Goal: Information Seeking & Learning: Learn about a topic

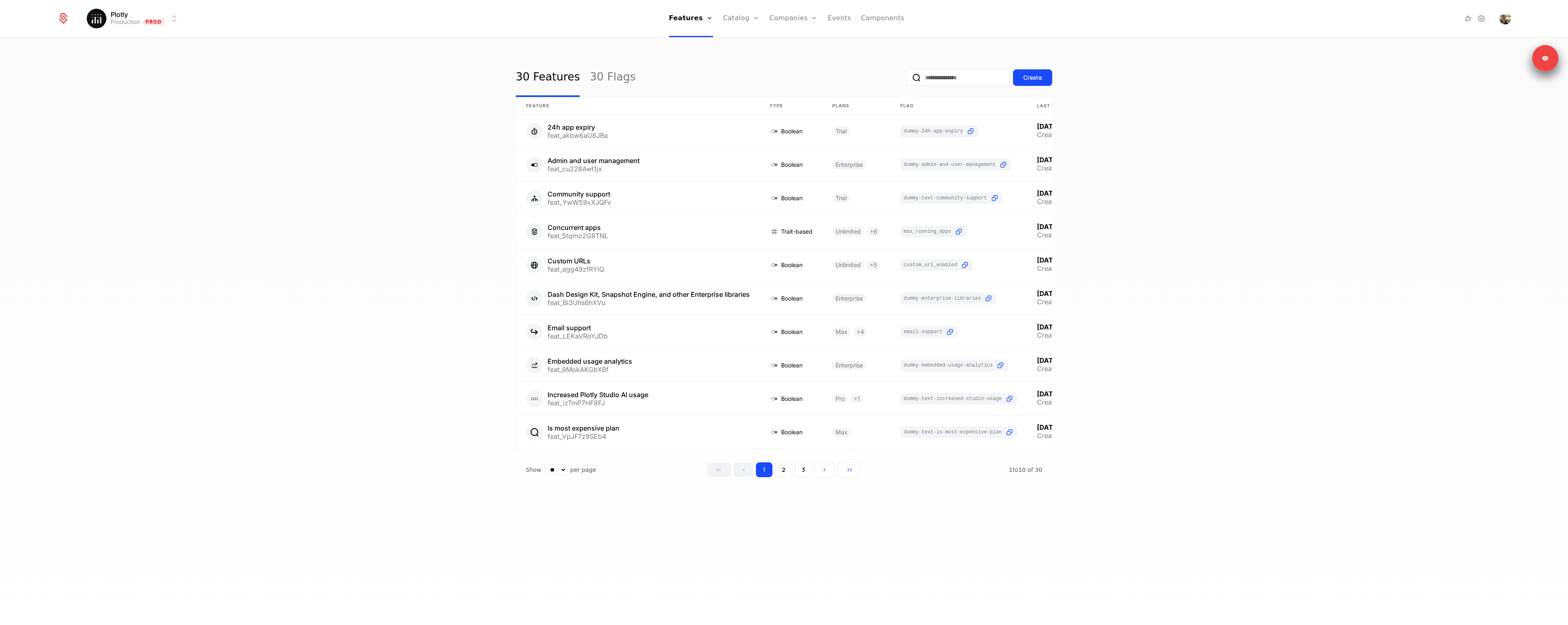
click at [371, 283] on div "30 Features 30 Flags Create Feature Type Plans Flag Last Modified 24h app expir…" at bounding box center [784, 334] width 1568 height 592
click at [851, 502] on div "30 Features 30 Flags Create Feature Type Plans Flag Last Modified 24h app expir…" at bounding box center [784, 281] width 536 height 446
click at [1287, 252] on div "30 Features 30 Flags Create Feature Type Plans Flag Last Modified 24h app expir…" at bounding box center [784, 334] width 1568 height 592
click at [794, 19] on link "Companies" at bounding box center [794, 19] width 48 height 37
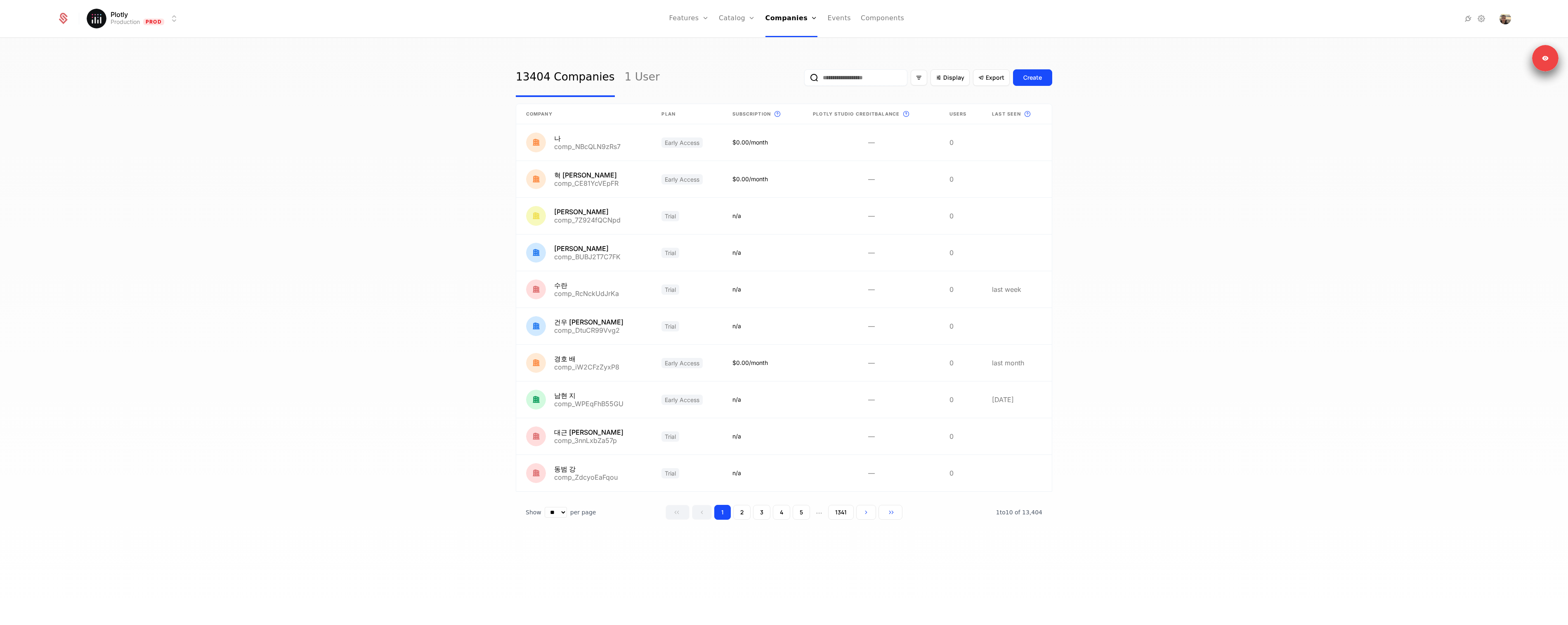
click at [698, 56] on div "13404 Companies 1 User Display Export Create Company Plan Subscription This is …" at bounding box center [784, 334] width 1568 height 592
click at [887, 87] on div "Display Export Create" at bounding box center [929, 77] width 248 height 39
click at [884, 84] on input "email" at bounding box center [856, 77] width 103 height 17
paste input "**********"
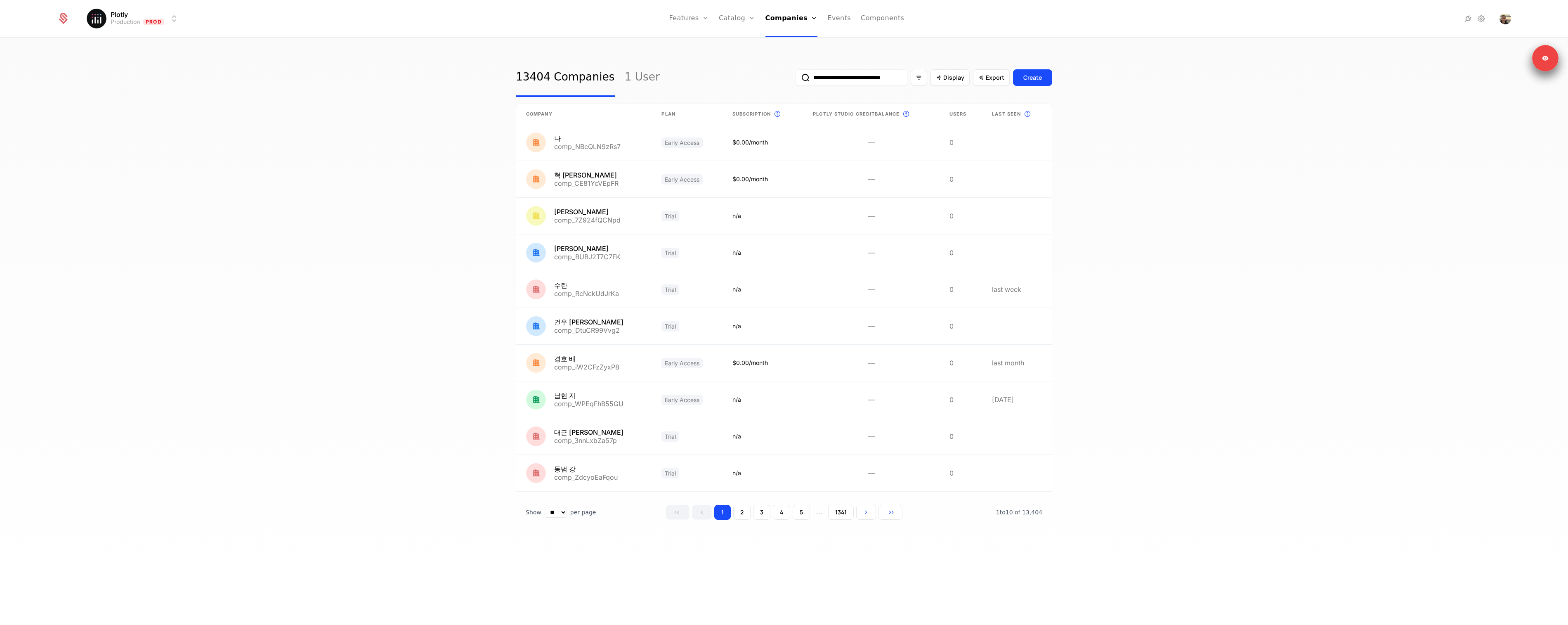
type input "**********"
click at [796, 79] on button "submit" at bounding box center [796, 79] width 0 height 0
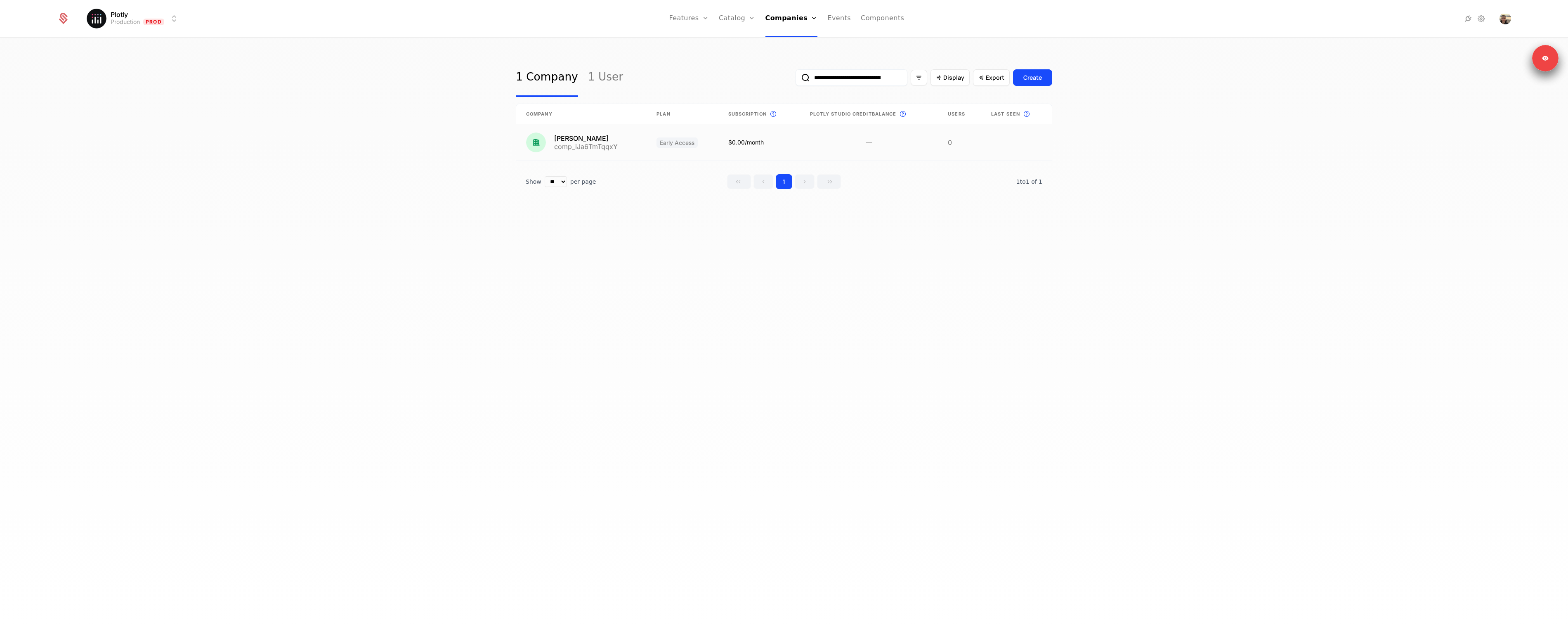
click at [595, 147] on link at bounding box center [582, 142] width 131 height 37
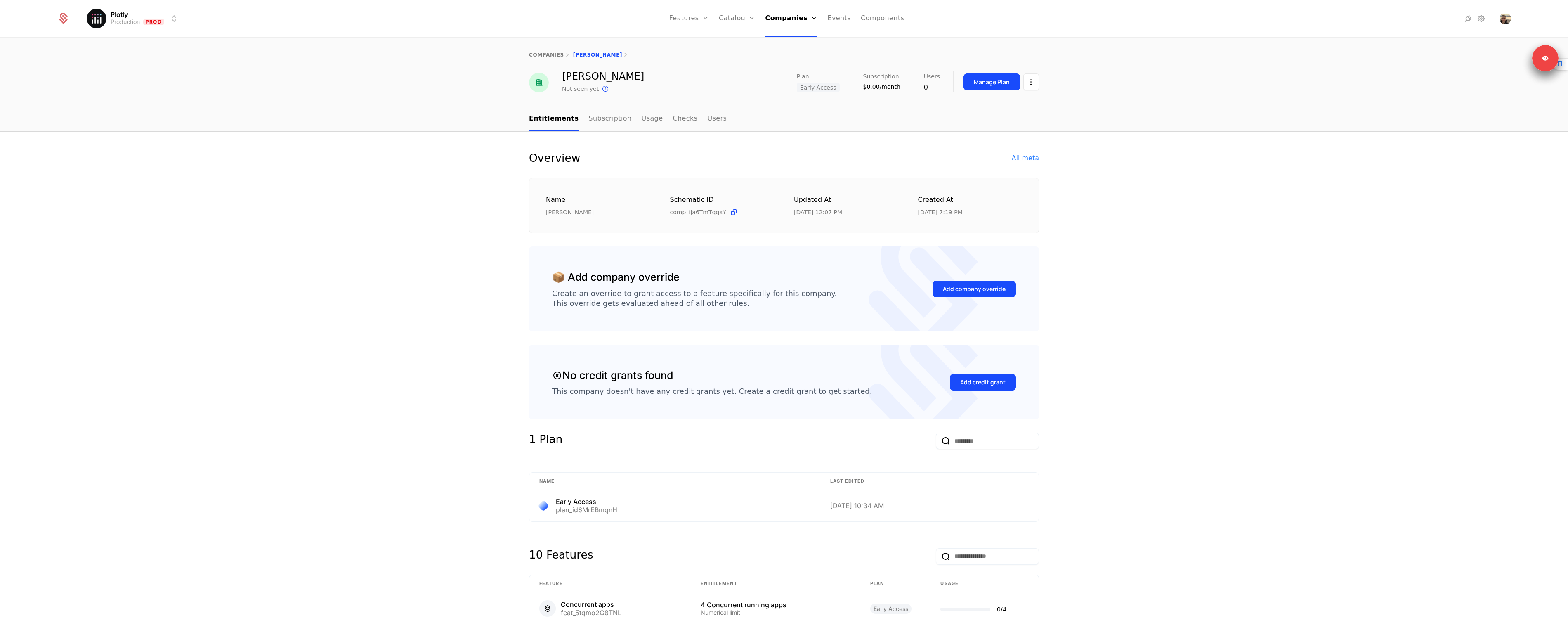
click at [779, 155] on div "Overview All meta" at bounding box center [784, 158] width 510 height 13
click at [746, 41] on link "Plans" at bounding box center [750, 40] width 42 height 6
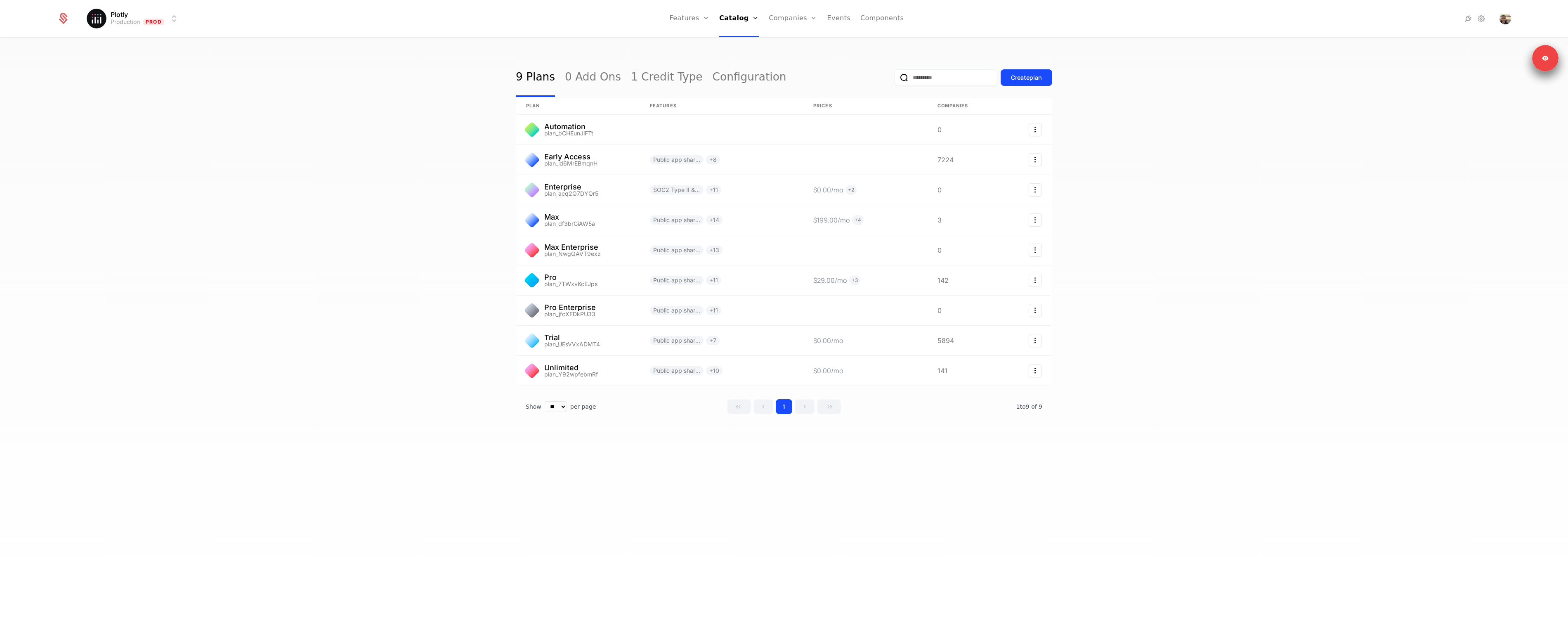
click at [667, 59] on link "1 Credit Type" at bounding box center [667, 77] width 72 height 39
click at [595, 159] on link at bounding box center [578, 159] width 124 height 29
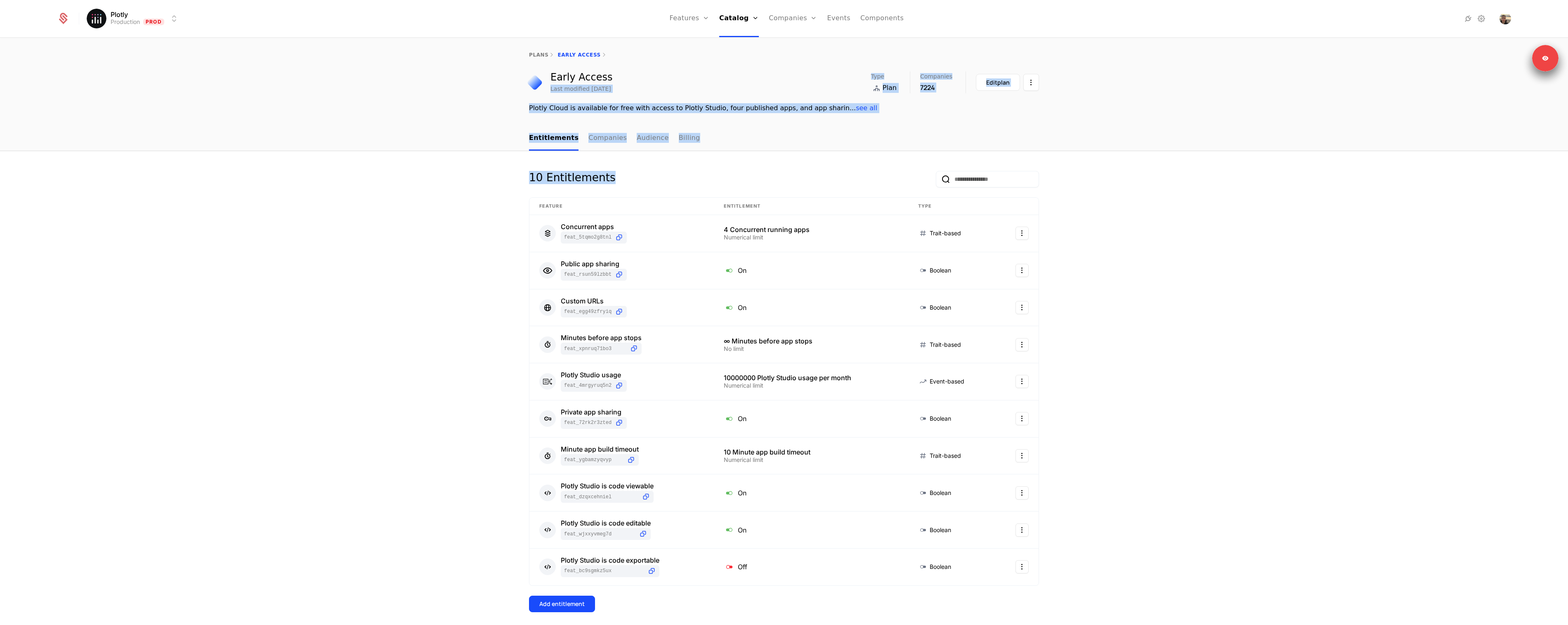
drag, startPoint x: 652, startPoint y: 83, endPoint x: 835, endPoint y: 152, distance: 195.6
click at [830, 155] on div "plans Early Access Early Access Last modified [DATE] Type Plan Companies 7224 E…" at bounding box center [784, 332] width 1568 height 587
click at [835, 150] on nav "Entitlements Companies Audience Billing" at bounding box center [784, 138] width 510 height 24
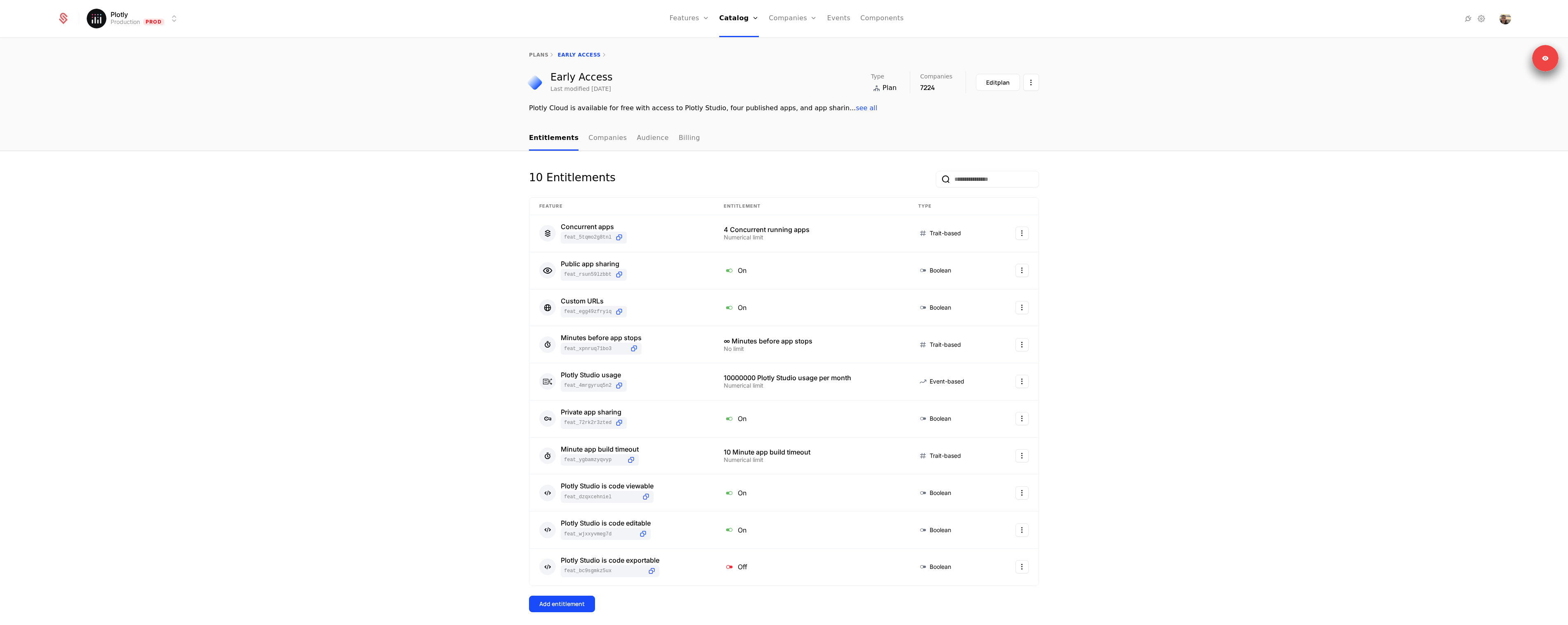
click at [533, 53] on link "plans" at bounding box center [539, 54] width 19 height 6
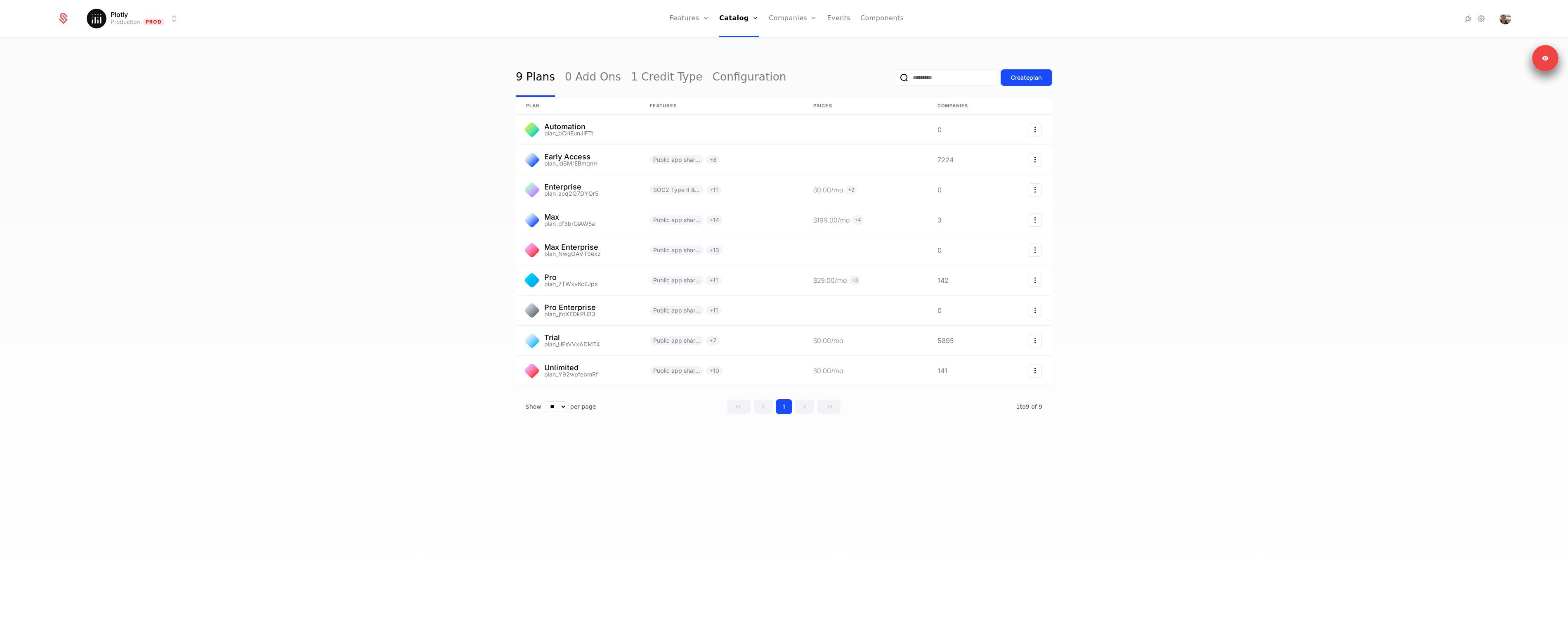
click at [799, 24] on link "Companies" at bounding box center [792, 19] width 48 height 37
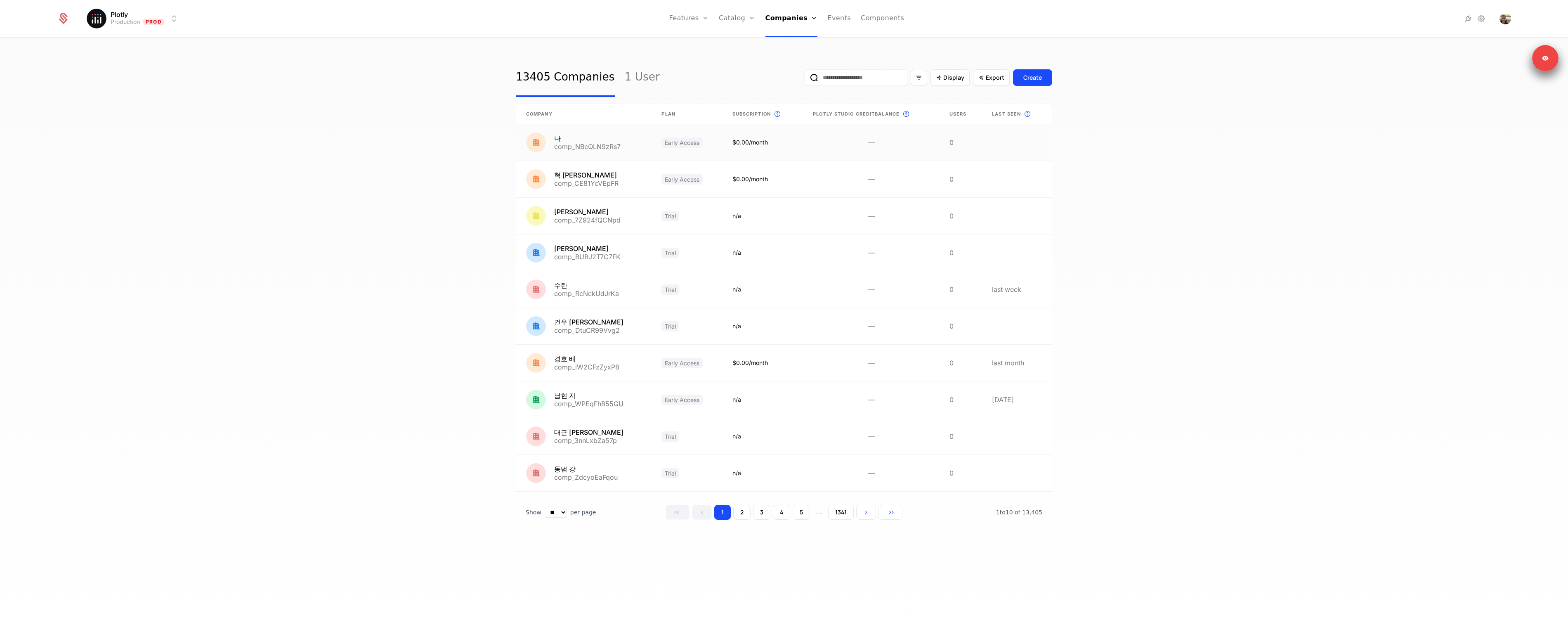
click at [573, 143] on link at bounding box center [584, 142] width 136 height 37
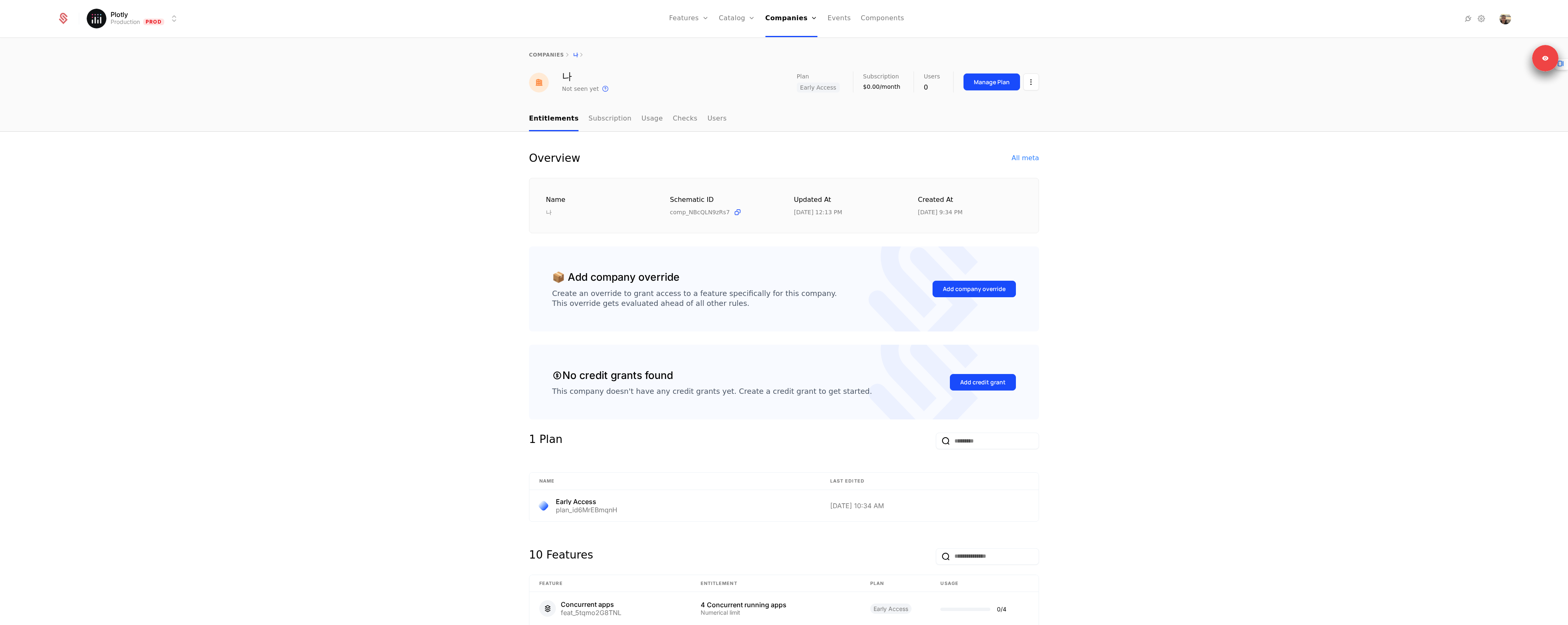
click at [589, 115] on link "Subscription" at bounding box center [610, 119] width 43 height 24
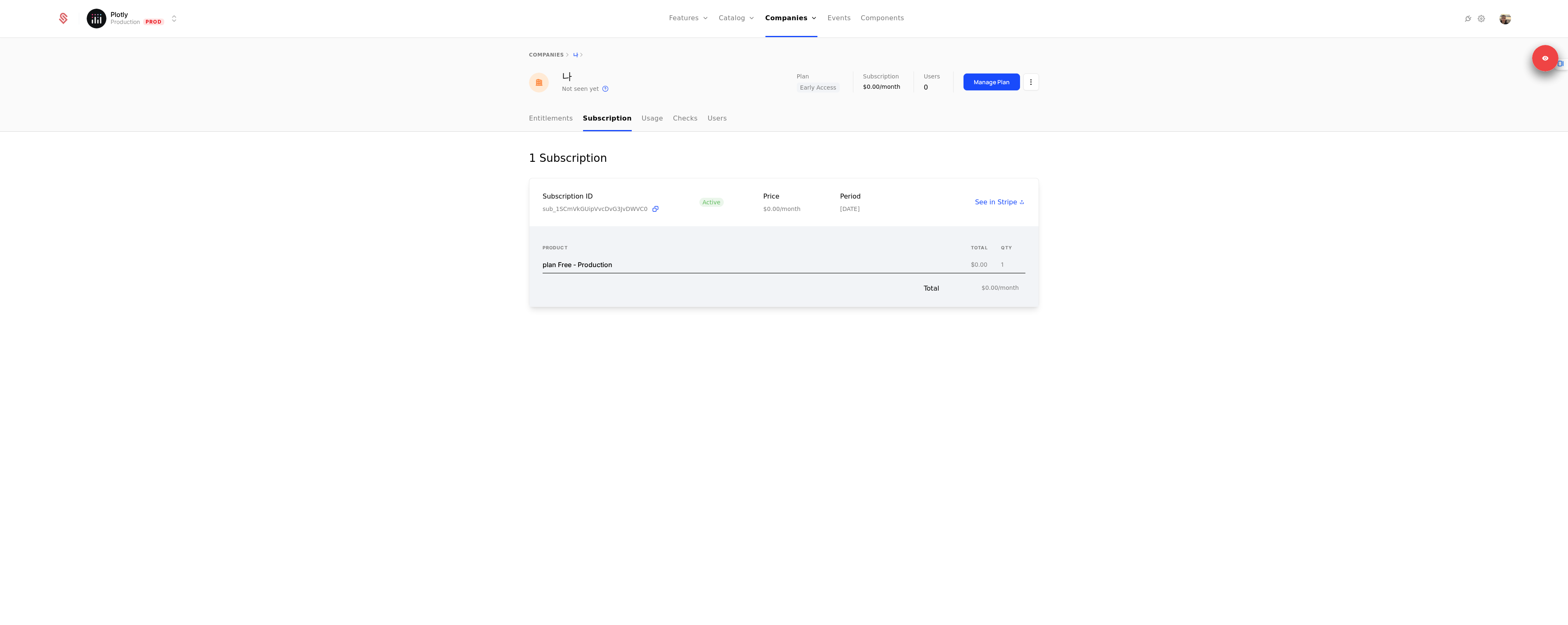
click at [698, 400] on div "1 Subscription Subscription ID sub_1SCmVkGUipVvcDvG3JvDWVC0 Active Price $0.00/…" at bounding box center [784, 378] width 1568 height 494
drag, startPoint x: 548, startPoint y: 260, endPoint x: 1012, endPoint y: 293, distance: 465.2
click at [1012, 293] on div "Product total QTY plan Free - Production $0.00 1 Total $0.00/month" at bounding box center [784, 266] width 509 height 81
click at [1024, 292] on div "Total $0.00/month" at bounding box center [784, 284] width 483 height 20
drag, startPoint x: 937, startPoint y: 262, endPoint x: 545, endPoint y: 193, distance: 398.0
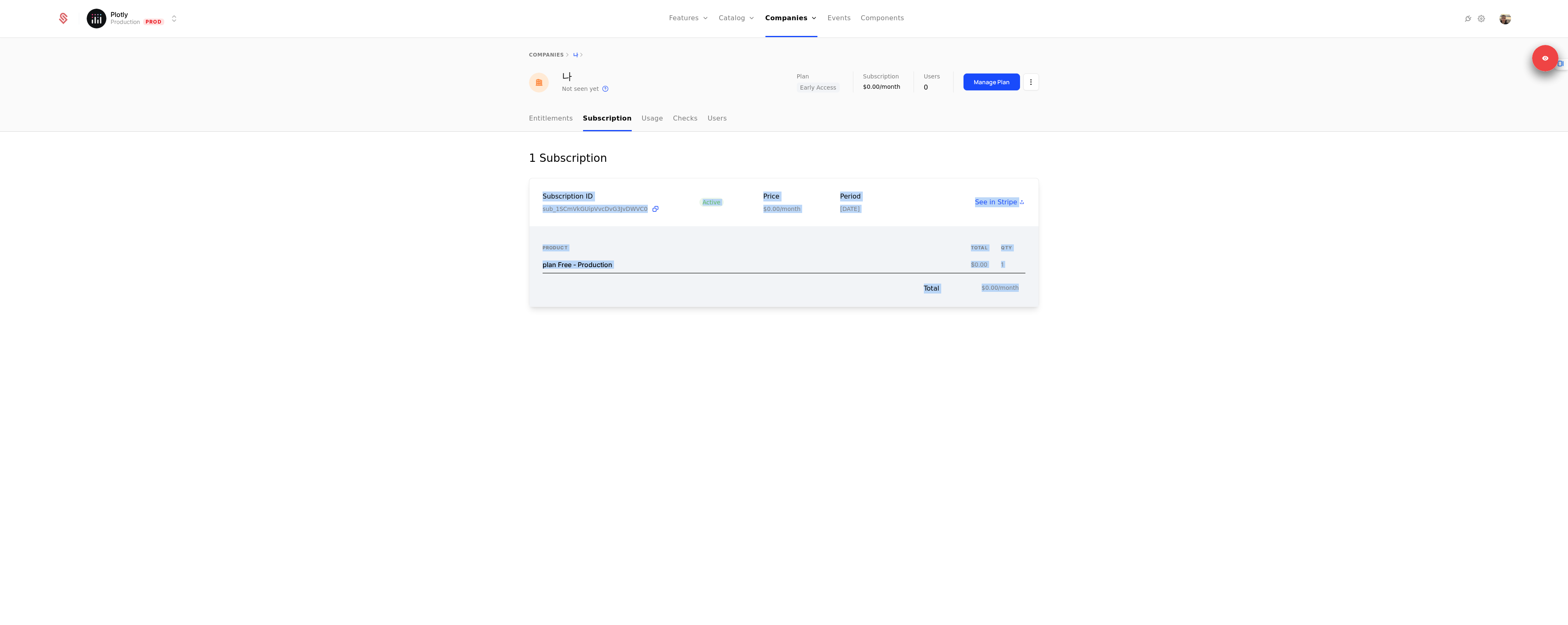
click at [545, 193] on div "Subscription ID sub_1SCmVkGUipVvcDvG3JvDWVC0 Active Price $0.00/month Period [D…" at bounding box center [784, 243] width 510 height 129
click at [545, 193] on div "Subscription ID" at bounding box center [601, 196] width 117 height 10
drag, startPoint x: 541, startPoint y: 190, endPoint x: 980, endPoint y: 342, distance: 464.6
click at [979, 343] on div "1 Subscription Subscription ID sub_1SCmVkGUipVvcDvG3JvDWVC0 Active Price $0.00/…" at bounding box center [784, 378] width 1568 height 494
click at [982, 340] on div "1 Subscription Subscription ID sub_1SCmVkGUipVvcDvG3JvDWVC0 Active Price $0.00/…" at bounding box center [784, 378] width 1568 height 494
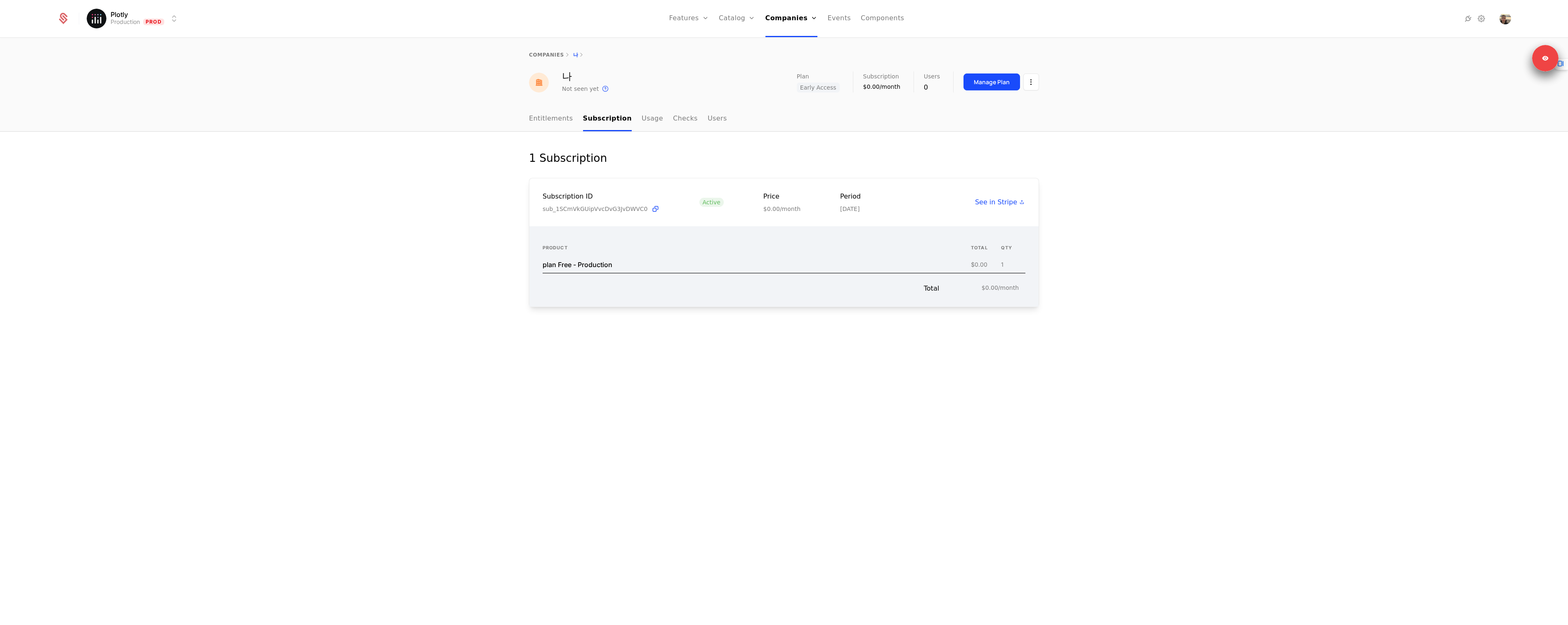
click at [411, 173] on div "1 Subscription Subscription ID sub_1SCmVkGUipVvcDvG3JvDWVC0 Active Price $0.00/…" at bounding box center [784, 378] width 1568 height 494
click at [551, 56] on link "companies" at bounding box center [547, 54] width 35 height 6
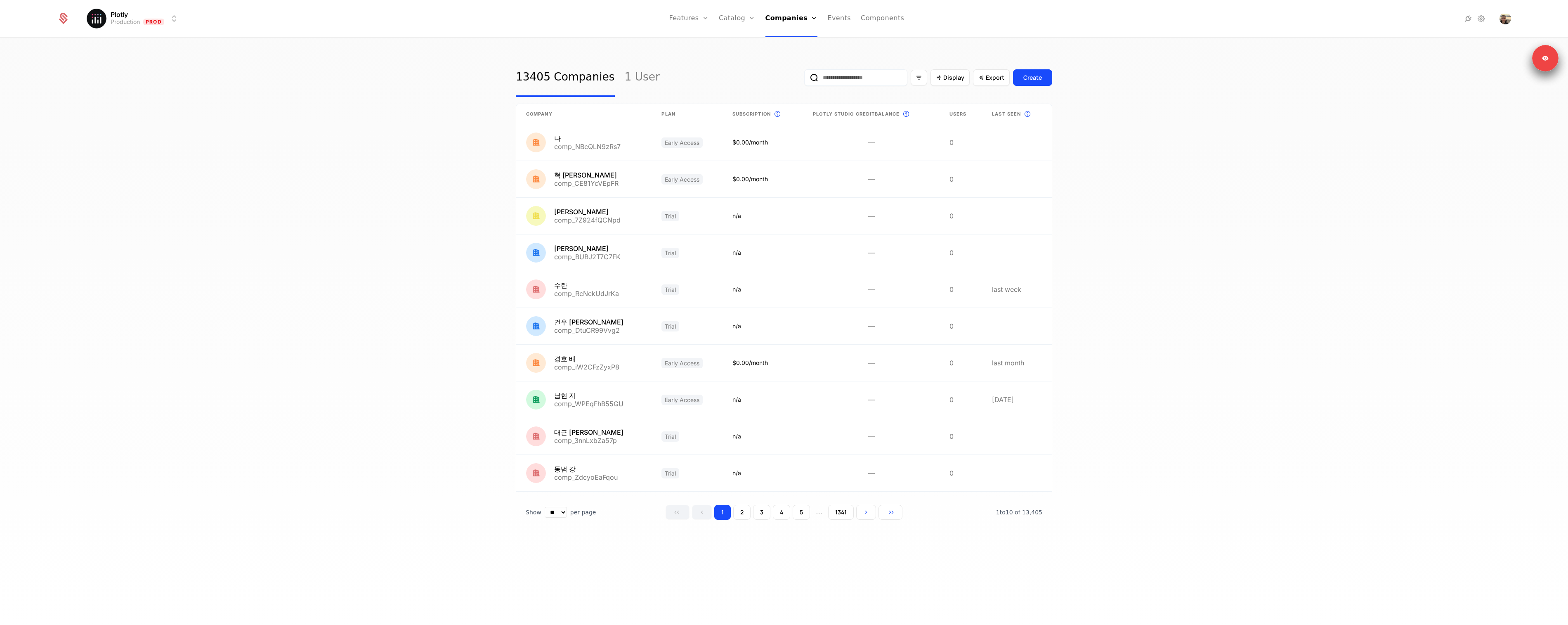
click at [737, 40] on link "Plans" at bounding box center [750, 40] width 42 height 6
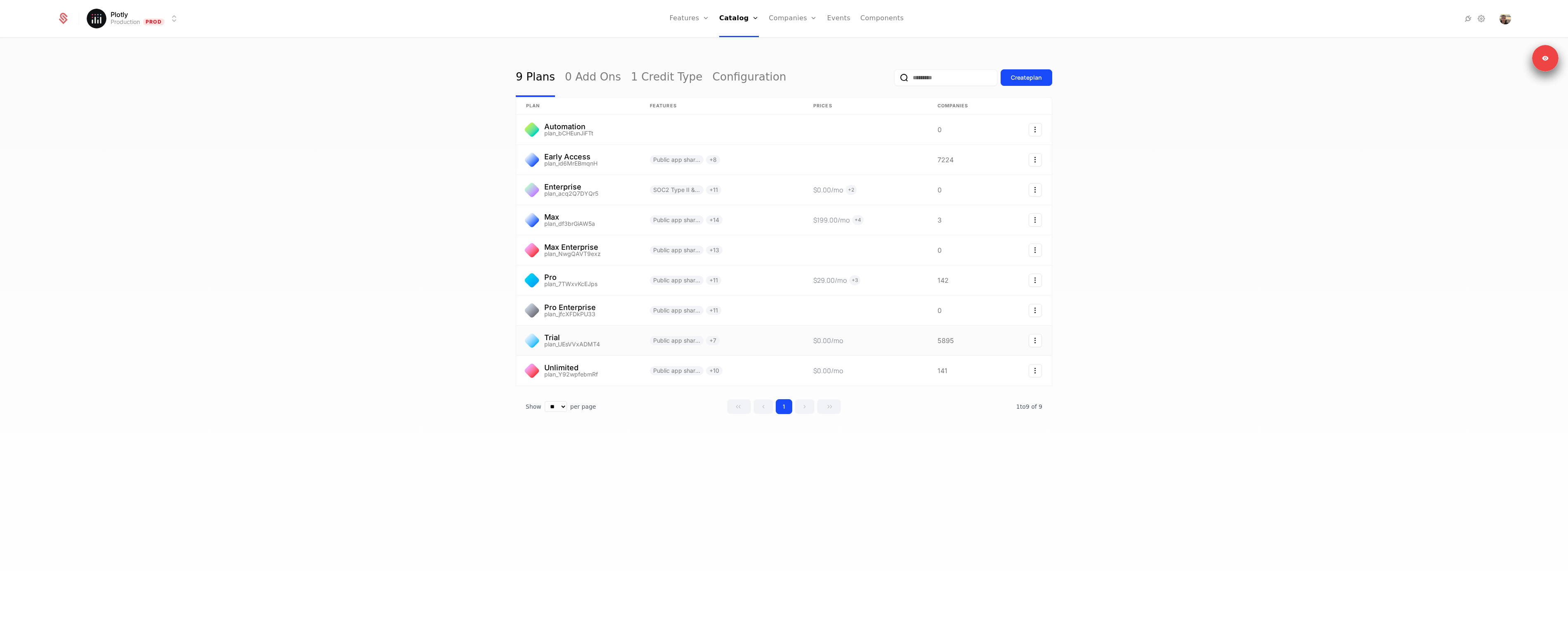
click at [580, 343] on link at bounding box center [578, 341] width 124 height 29
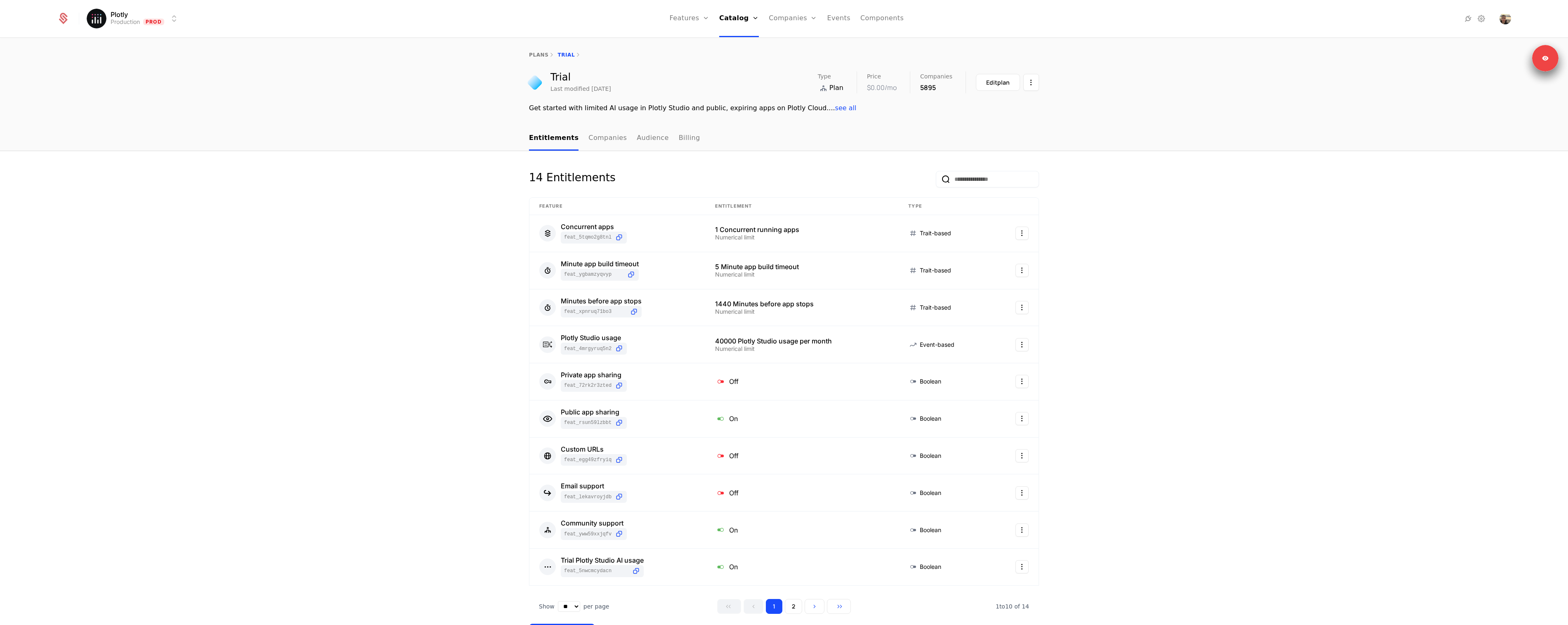
drag, startPoint x: 874, startPoint y: 85, endPoint x: 977, endPoint y: 85, distance: 103.0
click at [876, 85] on div "$0.00 /mo" at bounding box center [882, 87] width 29 height 10
click at [986, 85] on div "Edit plan" at bounding box center [998, 83] width 24 height 8
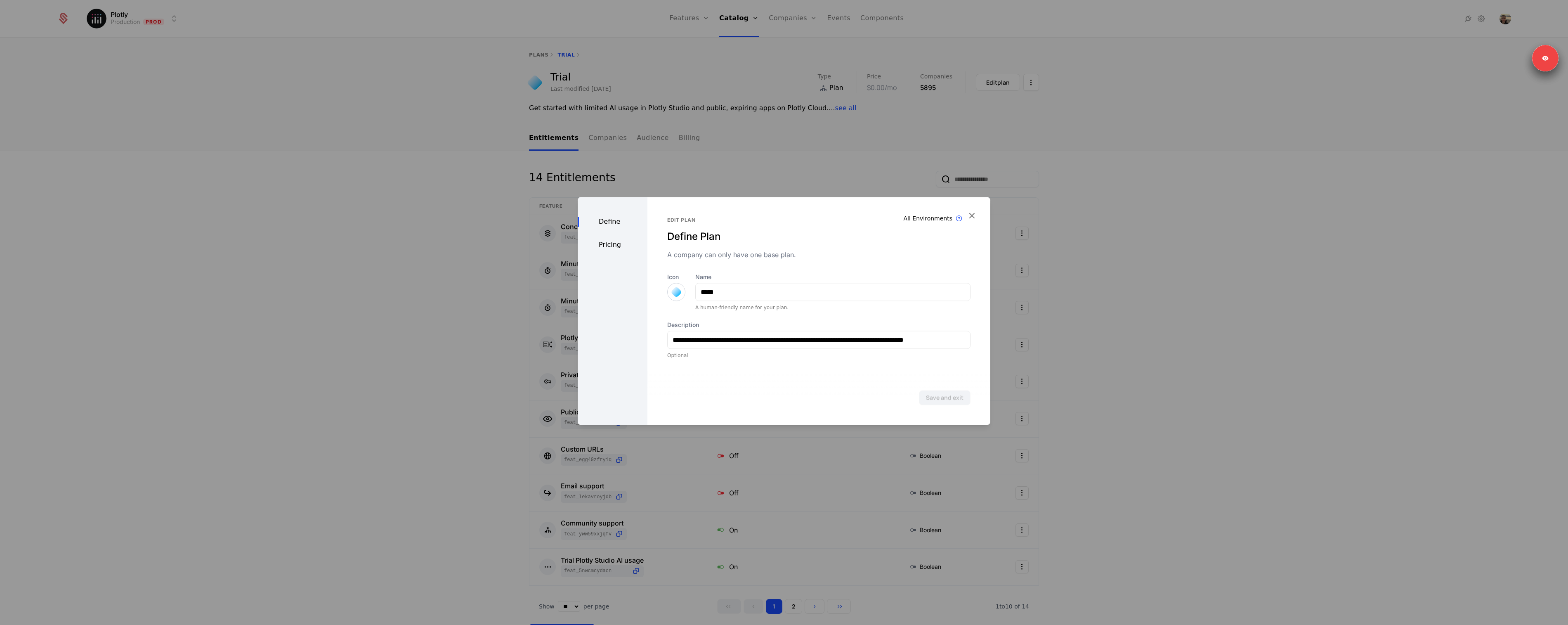
click at [612, 236] on div "Define Pricing" at bounding box center [612, 311] width 70 height 228
click at [612, 243] on div "Pricing" at bounding box center [612, 245] width 70 height 10
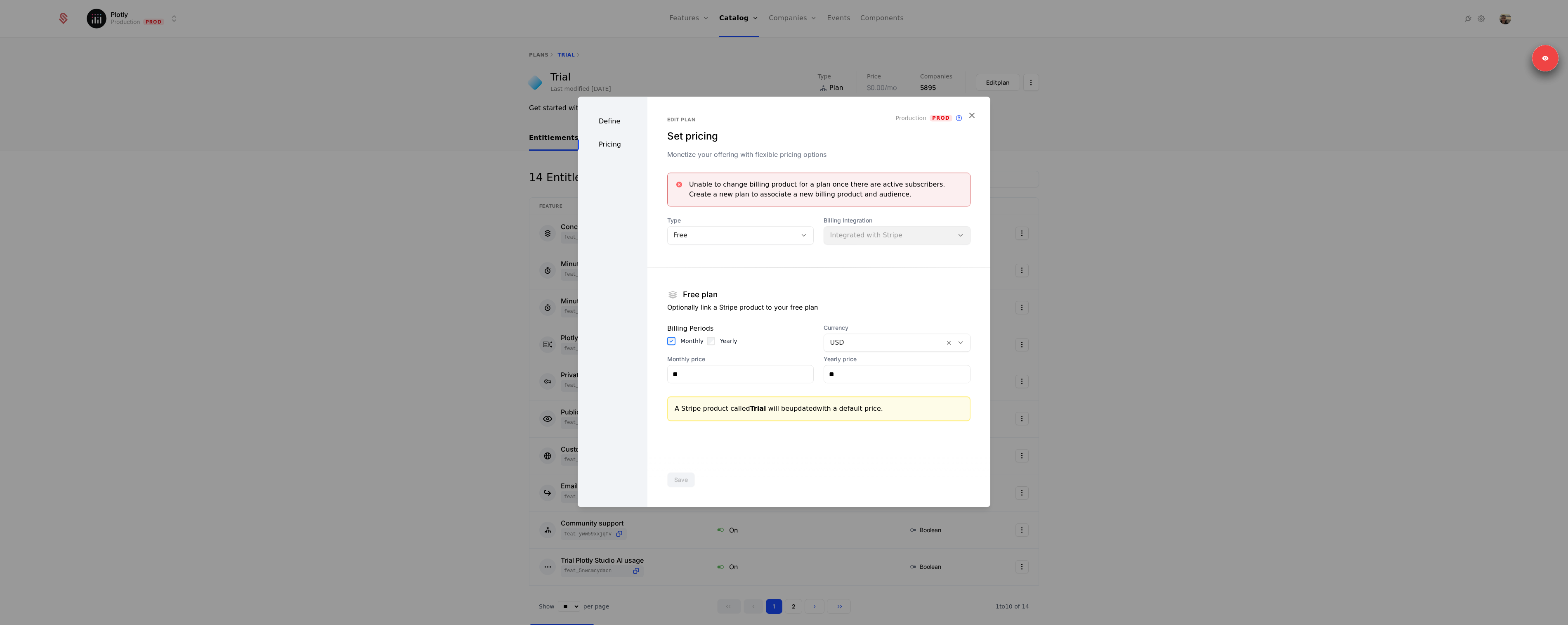
drag, startPoint x: 755, startPoint y: 408, endPoint x: 854, endPoint y: 410, distance: 99.0
click at [854, 410] on div "A Stripe product called Trial will be updated with a default price." at bounding box center [819, 409] width 289 height 10
click at [854, 410] on div "A Stripe product called Trial will be updated with a default price." at bounding box center [819, 409] width 289 height 10
drag, startPoint x: 852, startPoint y: 408, endPoint x: 785, endPoint y: 310, distance: 118.7
click at [772, 339] on section "Free plan Optionally link a Stripe product to your free plan Billing Periods Mo…" at bounding box center [819, 347] width 303 height 186
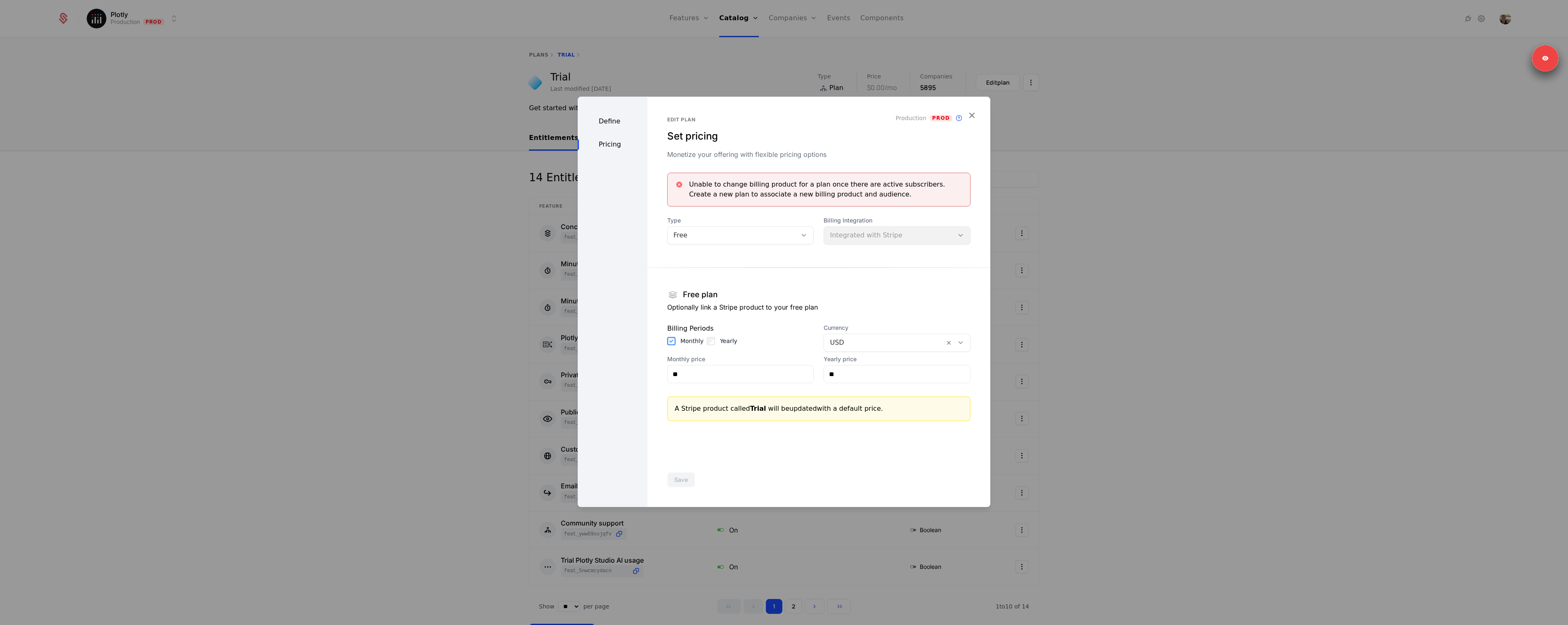
click at [803, 268] on div at bounding box center [819, 268] width 343 height 1
drag, startPoint x: 737, startPoint y: 410, endPoint x: 1096, endPoint y: 354, distance: 363.3
click at [737, 410] on span "called Trial" at bounding box center [748, 409] width 35 height 8
click at [1213, 343] on div at bounding box center [784, 312] width 1568 height 625
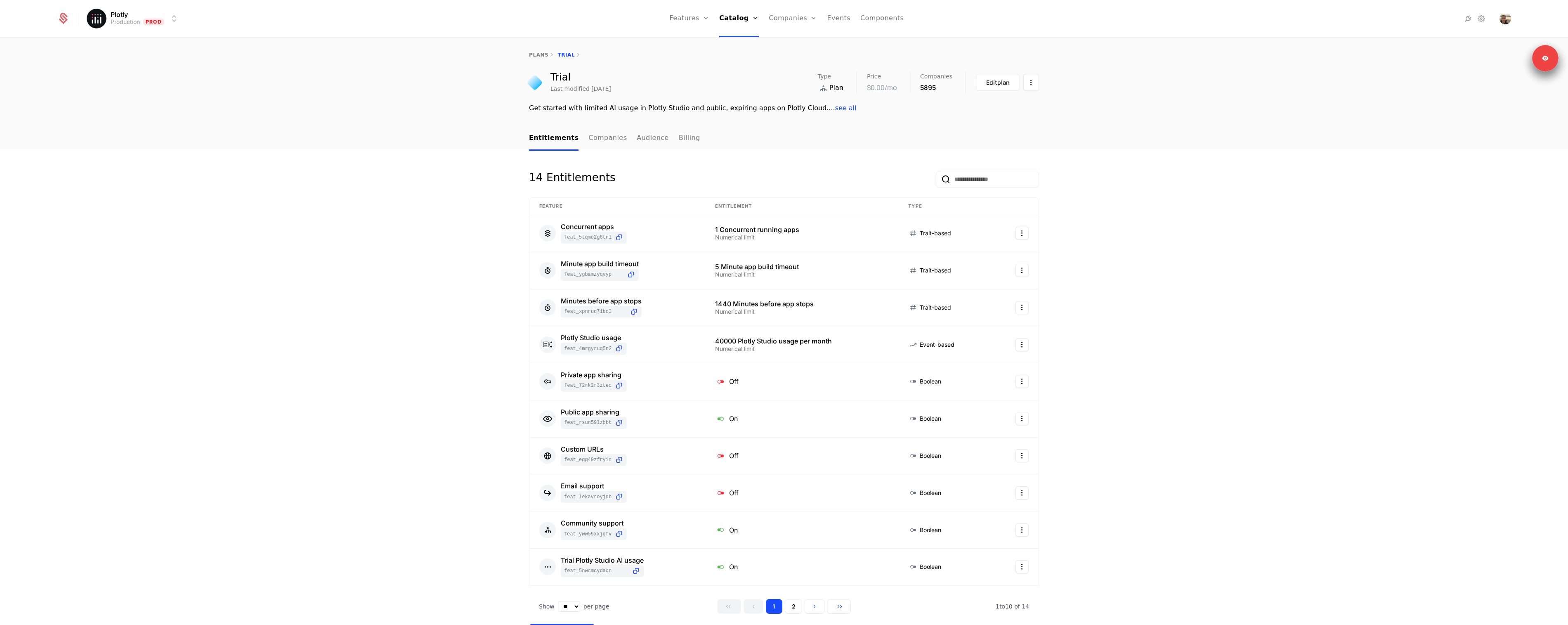
click at [475, 150] on div "Entitlements Companies Audience Billing" at bounding box center [784, 138] width 1568 height 25
click at [783, 15] on link "Companies" at bounding box center [792, 19] width 48 height 37
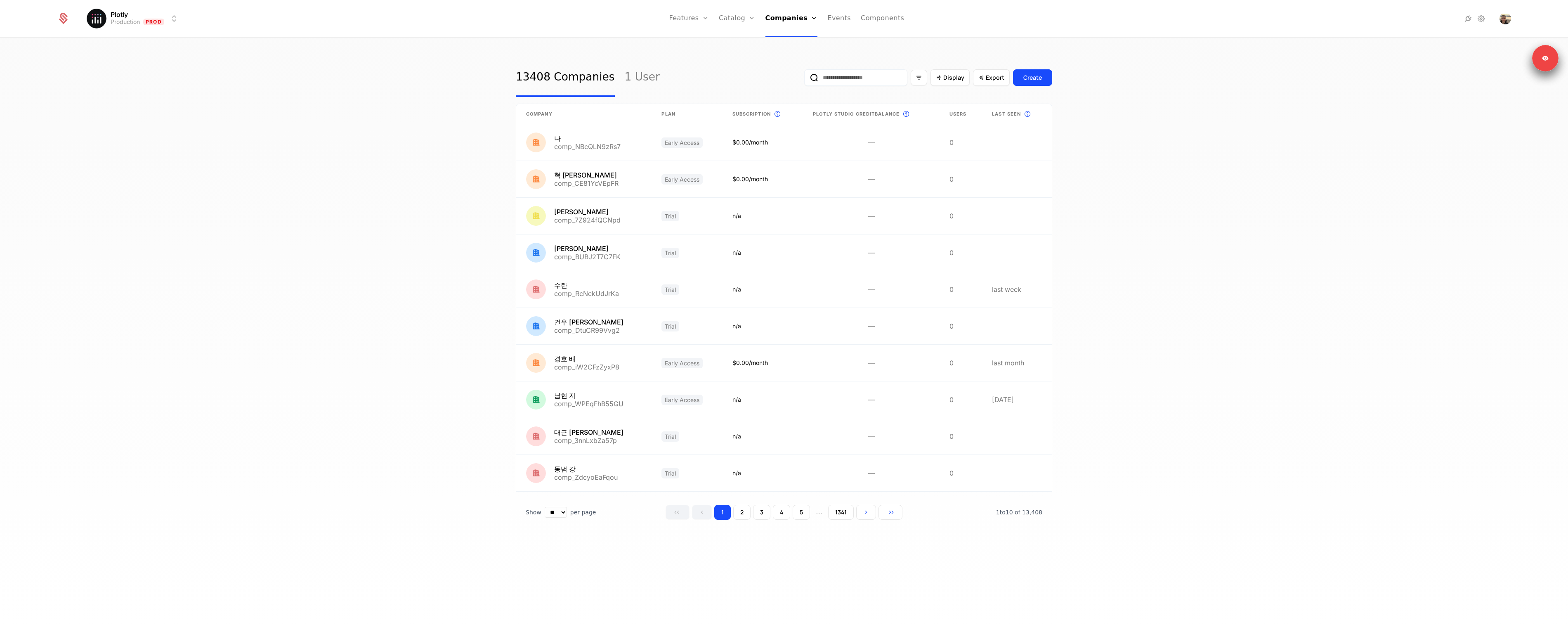
click at [753, 29] on link "Catalog" at bounding box center [737, 19] width 36 height 37
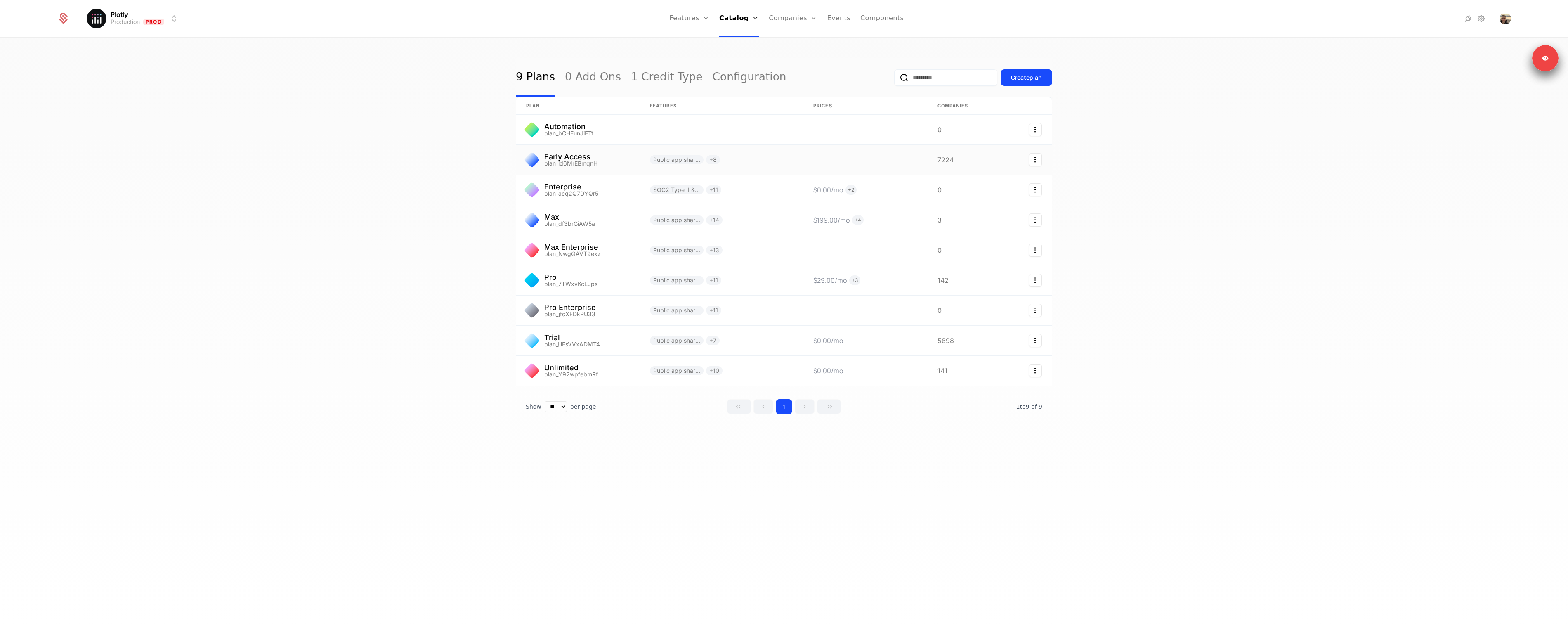
click at [586, 163] on link at bounding box center [578, 159] width 124 height 29
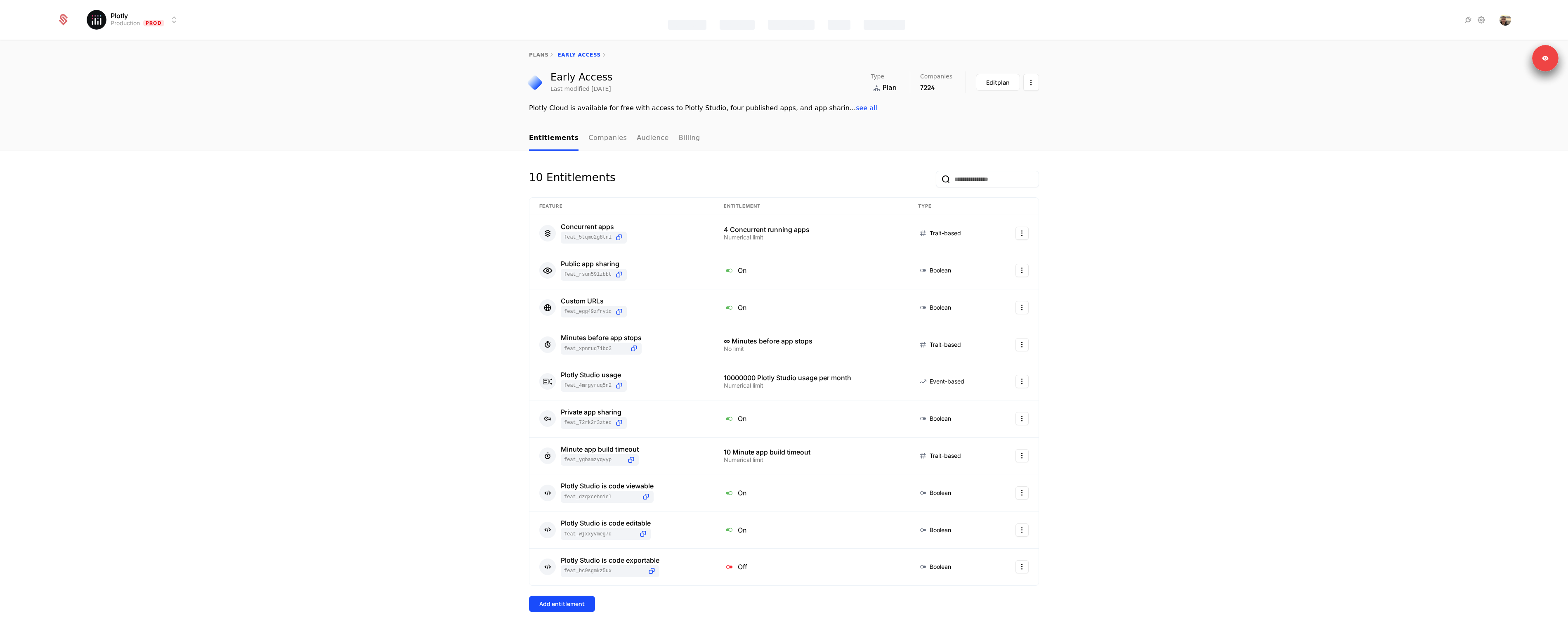
drag, startPoint x: 447, startPoint y: 143, endPoint x: 583, endPoint y: 44, distance: 168.2
click at [447, 143] on div "Entitlements Companies Audience Billing" at bounding box center [784, 138] width 1568 height 25
click at [736, 42] on link "Plans" at bounding box center [750, 40] width 42 height 6
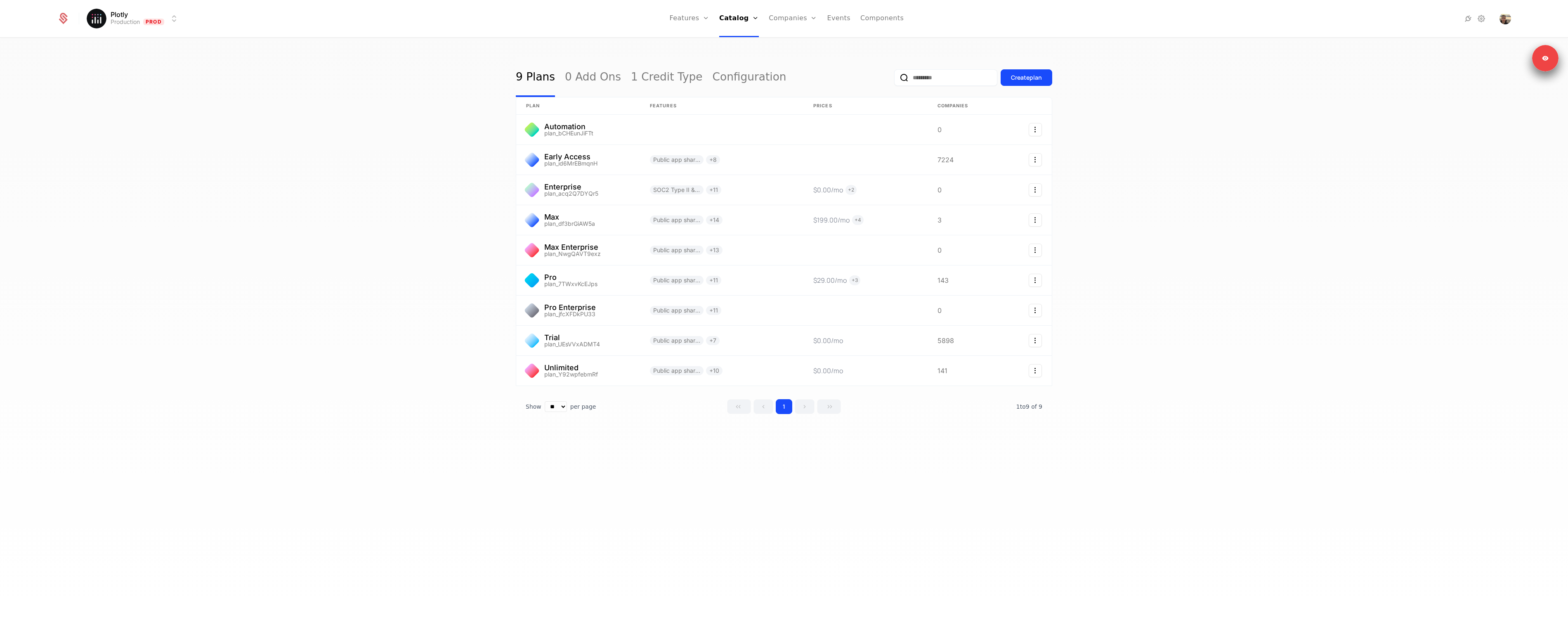
click at [732, 85] on div "Plans Add Ons Credits Configuration" at bounding box center [750, 60] width 62 height 66
click at [739, 83] on link "Configuration" at bounding box center [750, 80] width 42 height 6
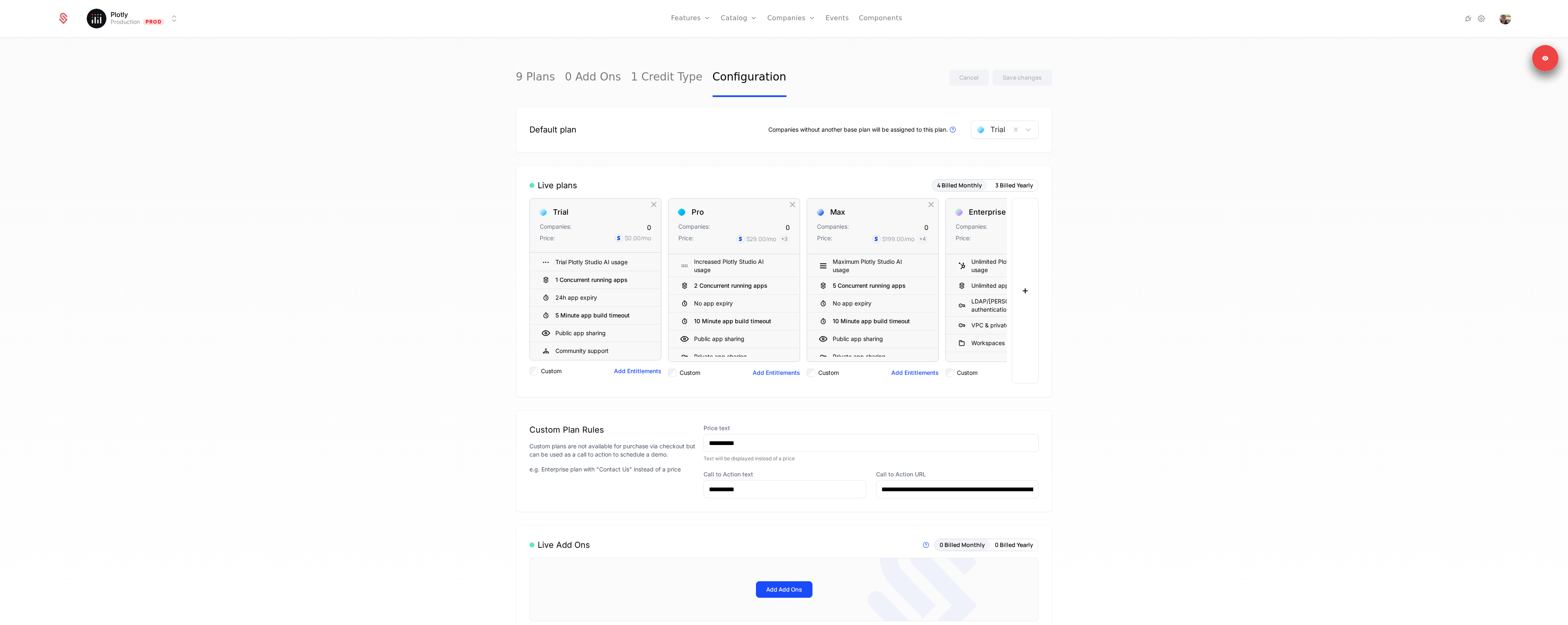
click at [431, 139] on div "9 Plans 0 Add Ons 1 Credit Type Configuration Cancel Save changes Default plan …" at bounding box center [784, 334] width 1568 height 592
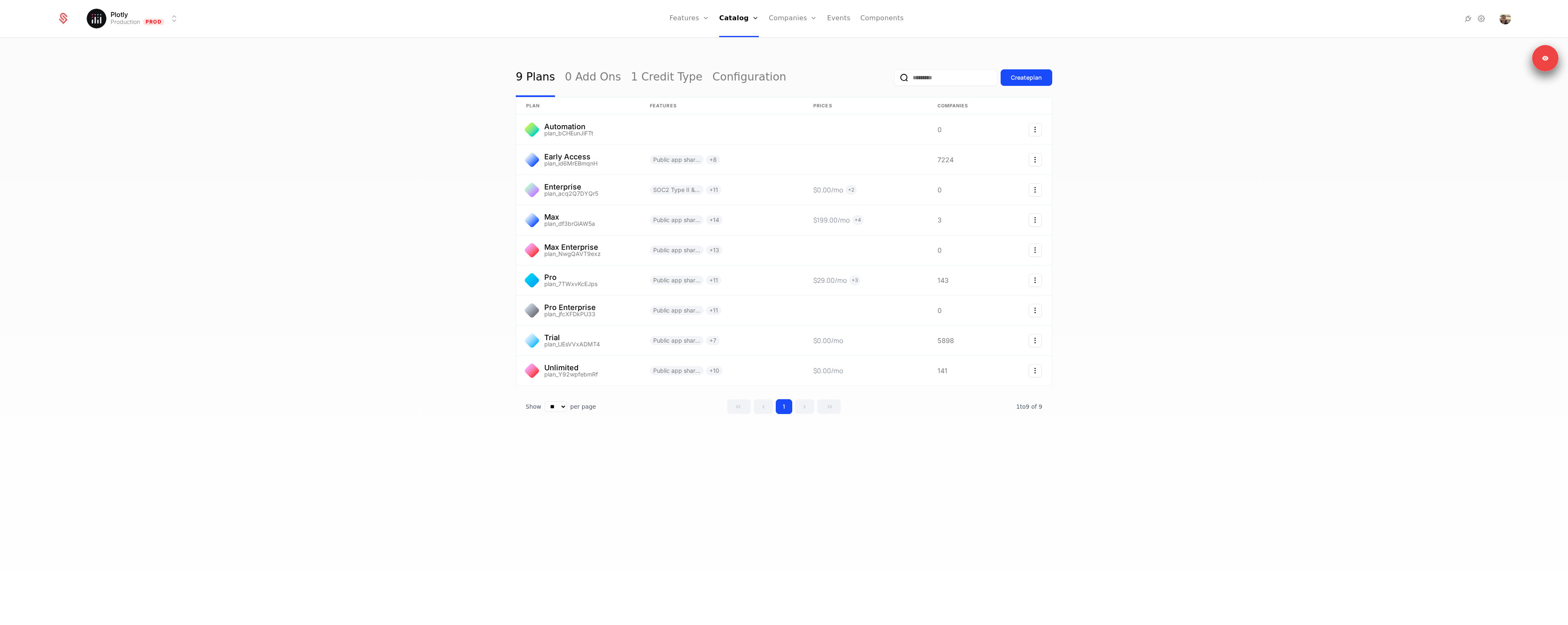
click at [422, 149] on div "9 Plans 0 Add Ons 1 Credit Type Configuration Create plan plan Features Prices …" at bounding box center [784, 334] width 1568 height 592
click at [1230, 174] on div "9 Plans 0 Add Ons 1 Credit Type Configuration Create plan plan Features Prices …" at bounding box center [784, 334] width 1568 height 592
click at [732, 79] on div "Plans Add Ons Credits Configuration" at bounding box center [750, 60] width 62 height 66
click at [713, 76] on link "Configuration" at bounding box center [749, 77] width 74 height 39
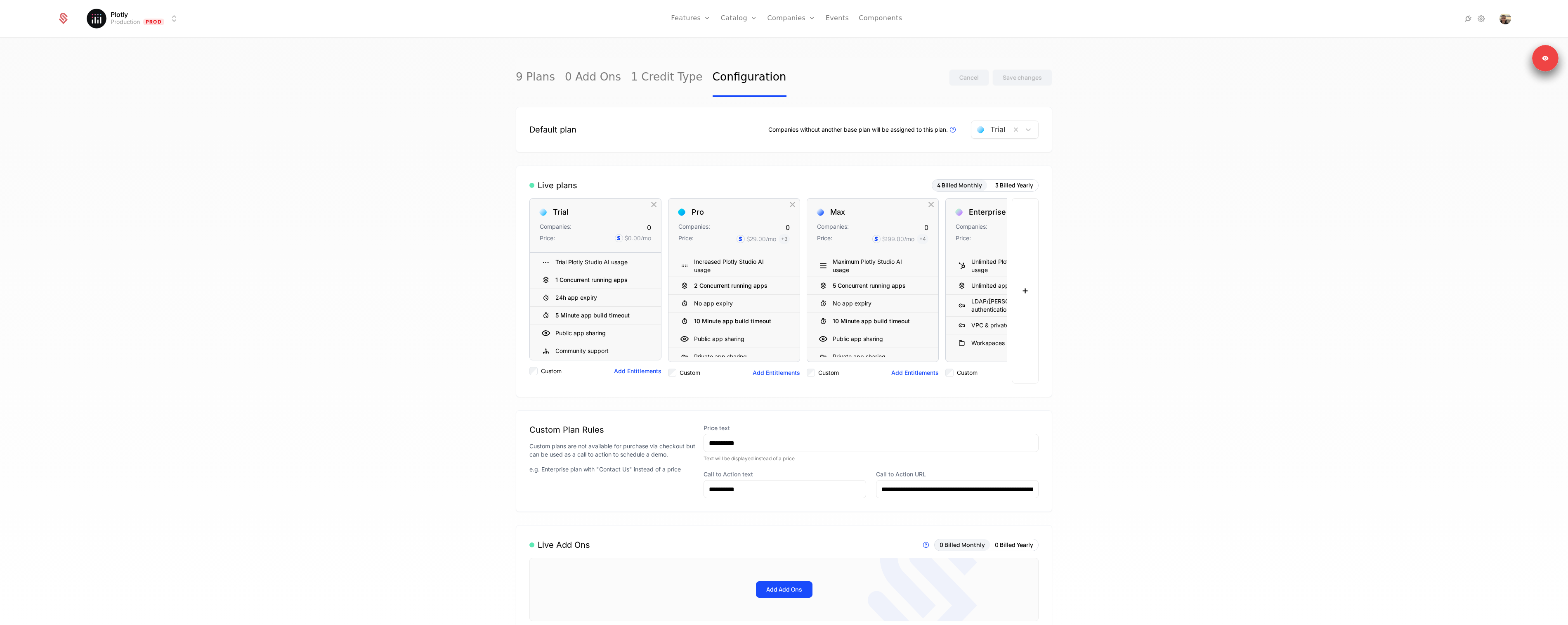
click at [1133, 151] on div "9 Plans 0 Add Ons 1 Credit Type Configuration Cancel Save changes Default plan …" at bounding box center [784, 334] width 1568 height 592
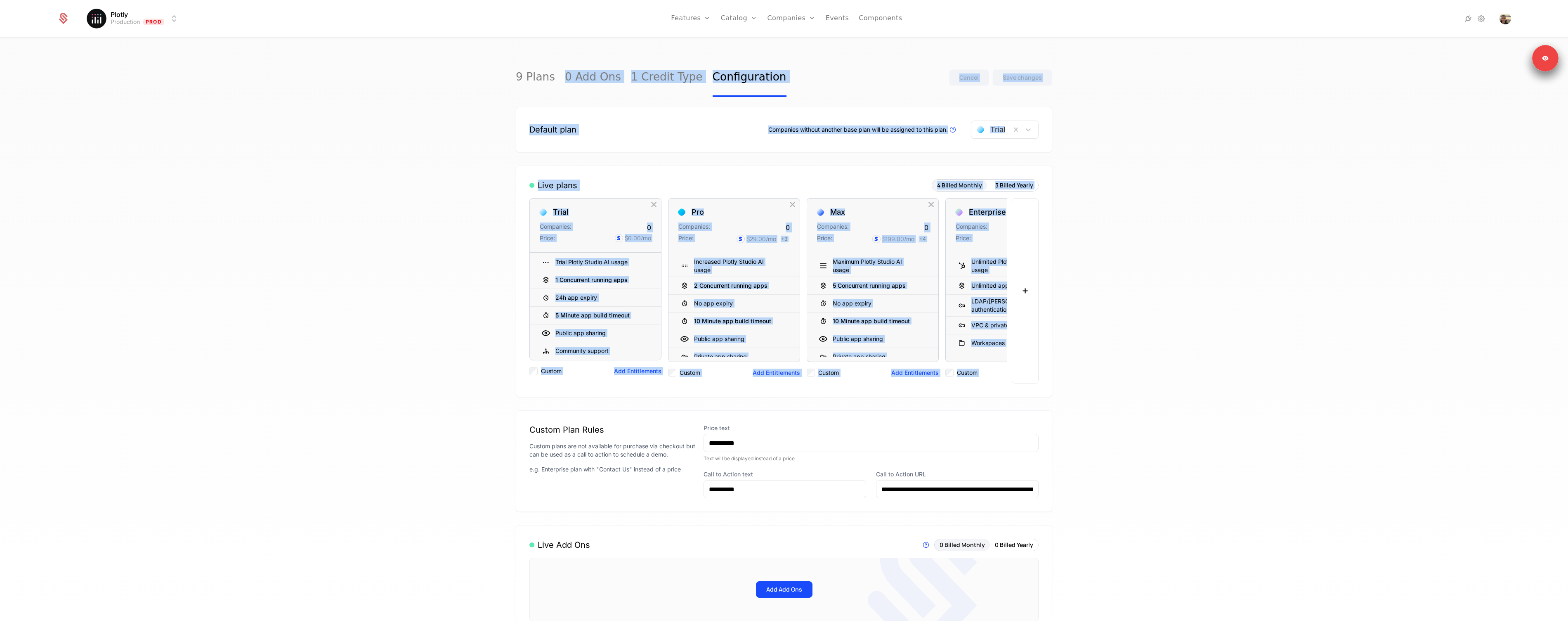
drag, startPoint x: 929, startPoint y: 115, endPoint x: 497, endPoint y: 60, distance: 435.5
click at [532, 61] on div "9 Plans 0 Add Ons 1 Credit Type Configuration Cancel Save changes Default plan …" at bounding box center [784, 334] width 1568 height 592
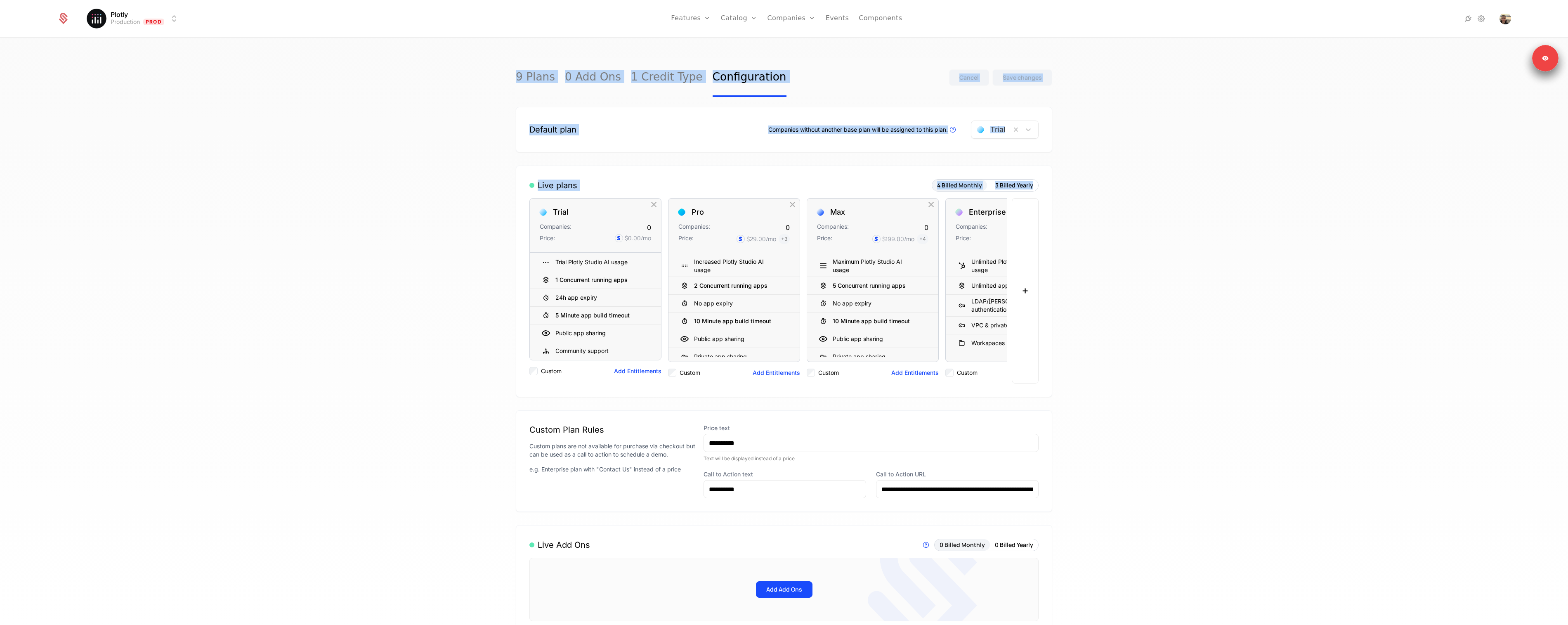
click at [481, 63] on div "9 Plans 0 Add Ons 1 Credit Type Configuration Cancel Save changes Default plan …" at bounding box center [784, 334] width 1568 height 592
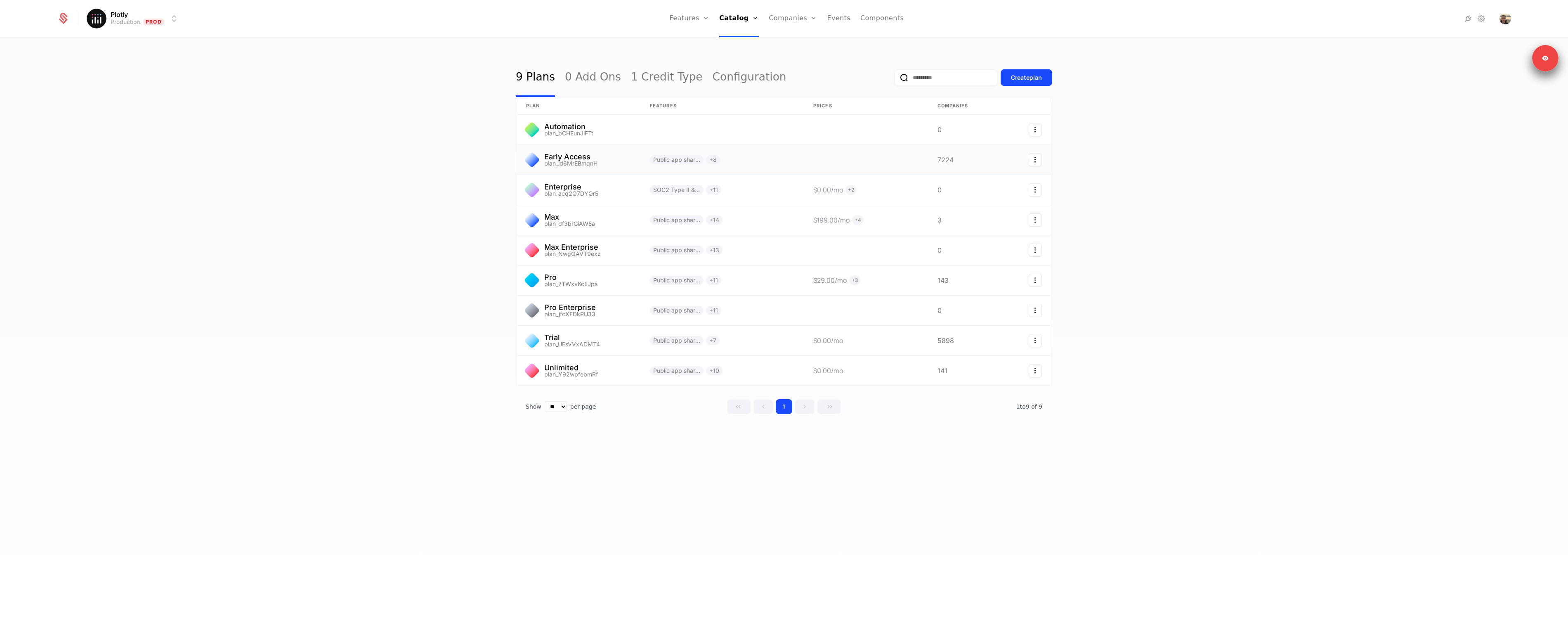
click at [566, 156] on link at bounding box center [578, 159] width 124 height 29
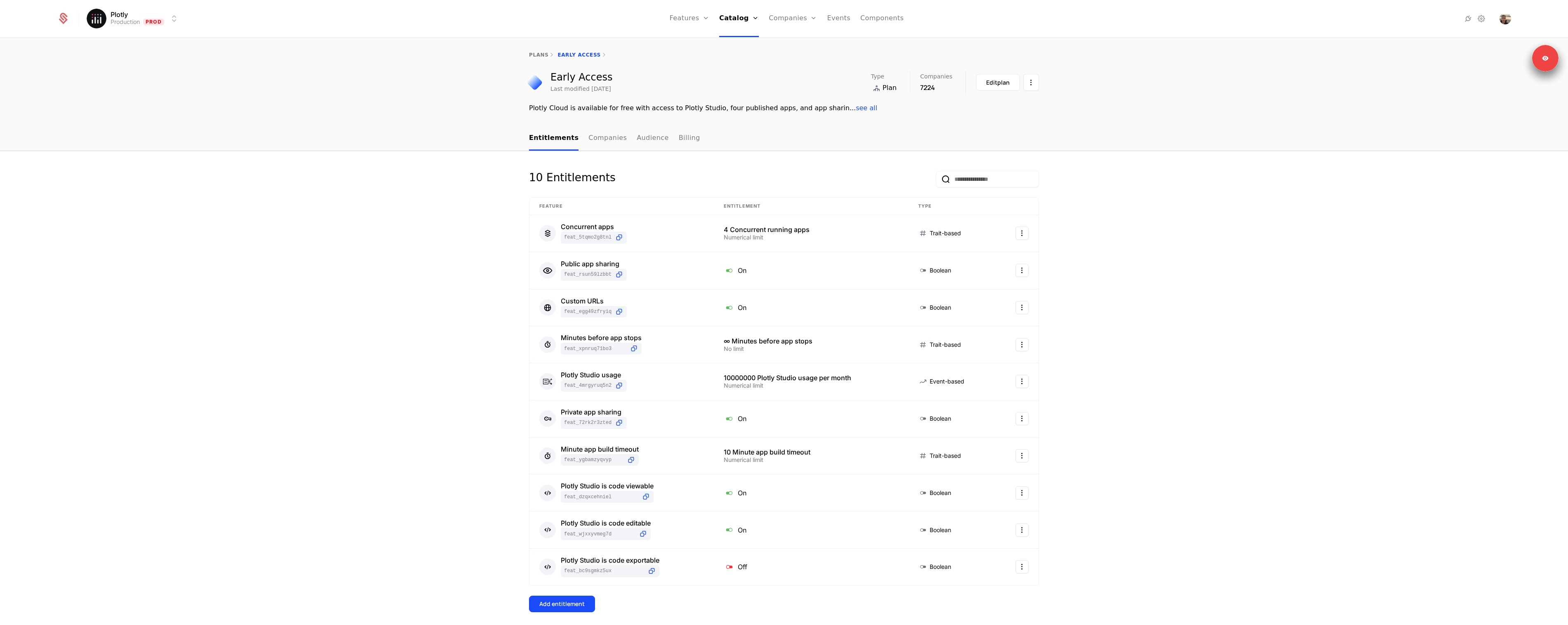
click at [650, 142] on link "Audience" at bounding box center [653, 138] width 32 height 24
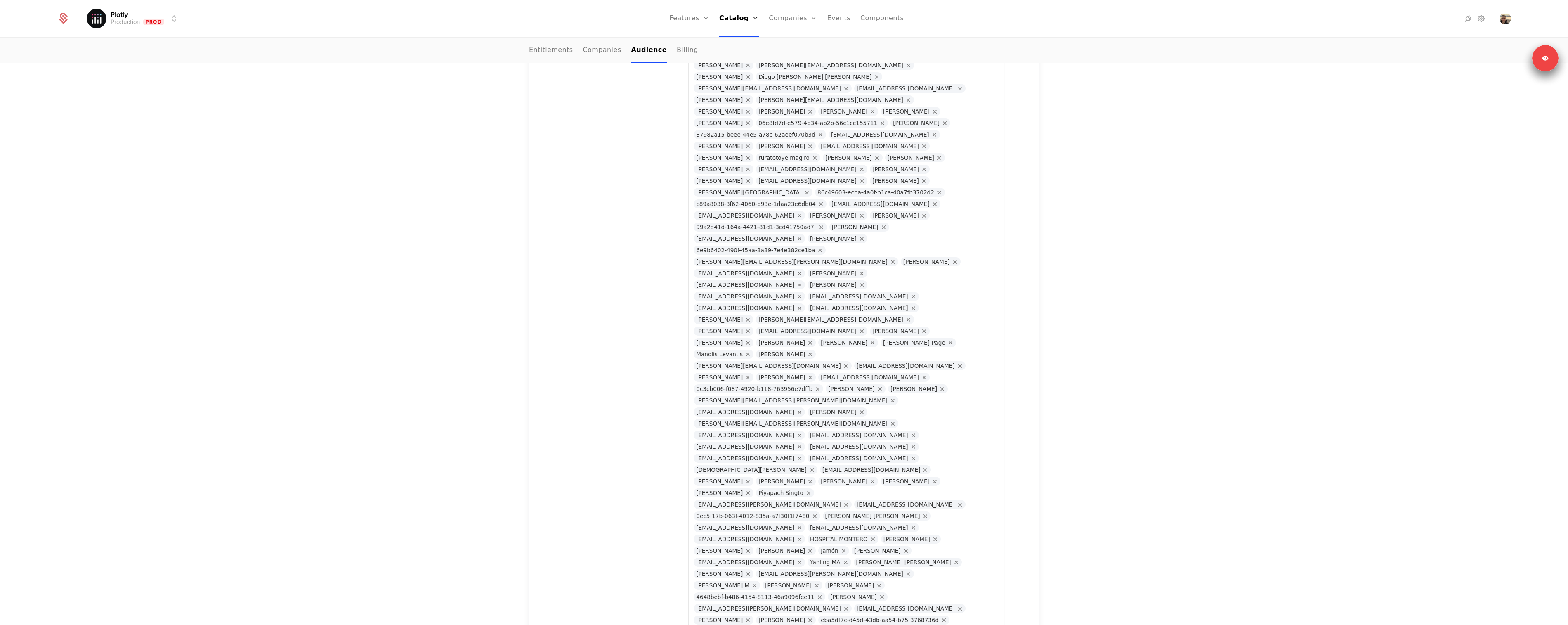
scroll to position [2698, 0]
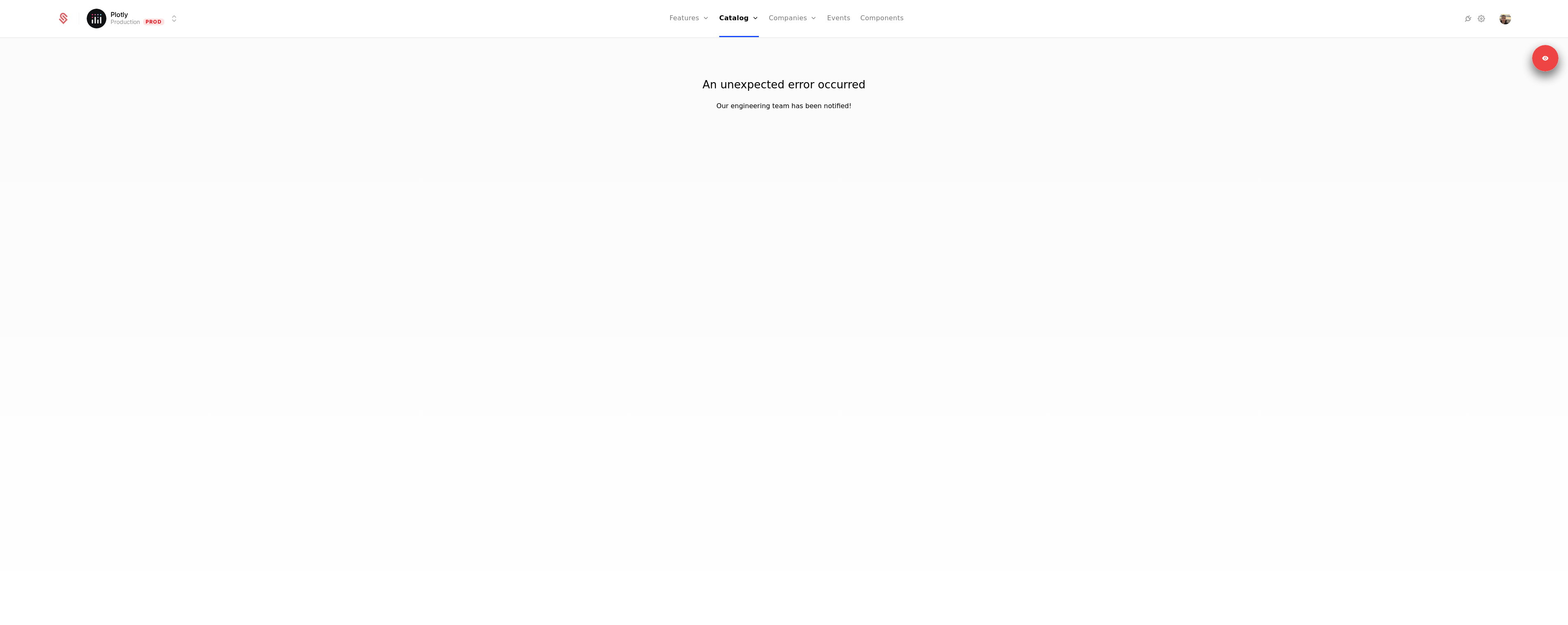
click at [697, 67] on div "Features Flags" at bounding box center [699, 47] width 58 height 40
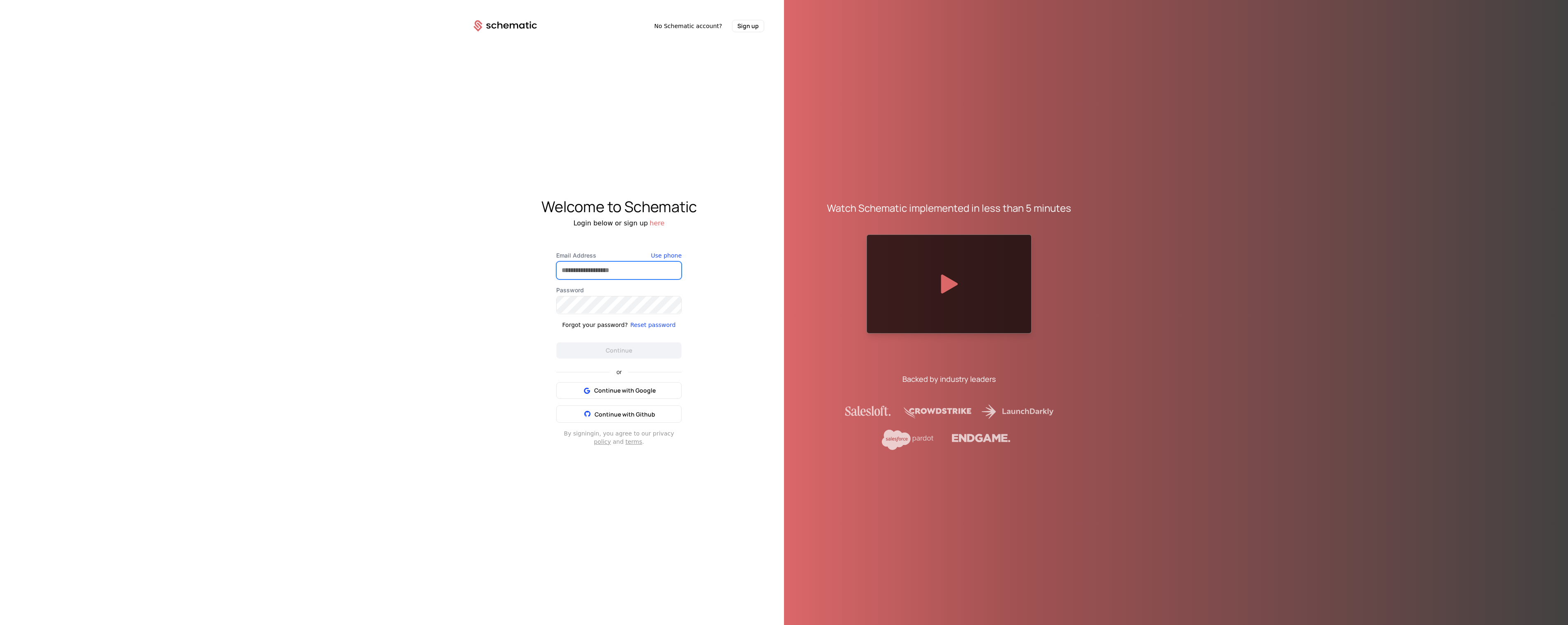
click at [608, 275] on input "Email Address" at bounding box center [619, 270] width 125 height 17
type input "**********"
click at [743, 226] on div "Login below or sign up here" at bounding box center [619, 223] width 330 height 10
